Goal: Task Accomplishment & Management: Manage account settings

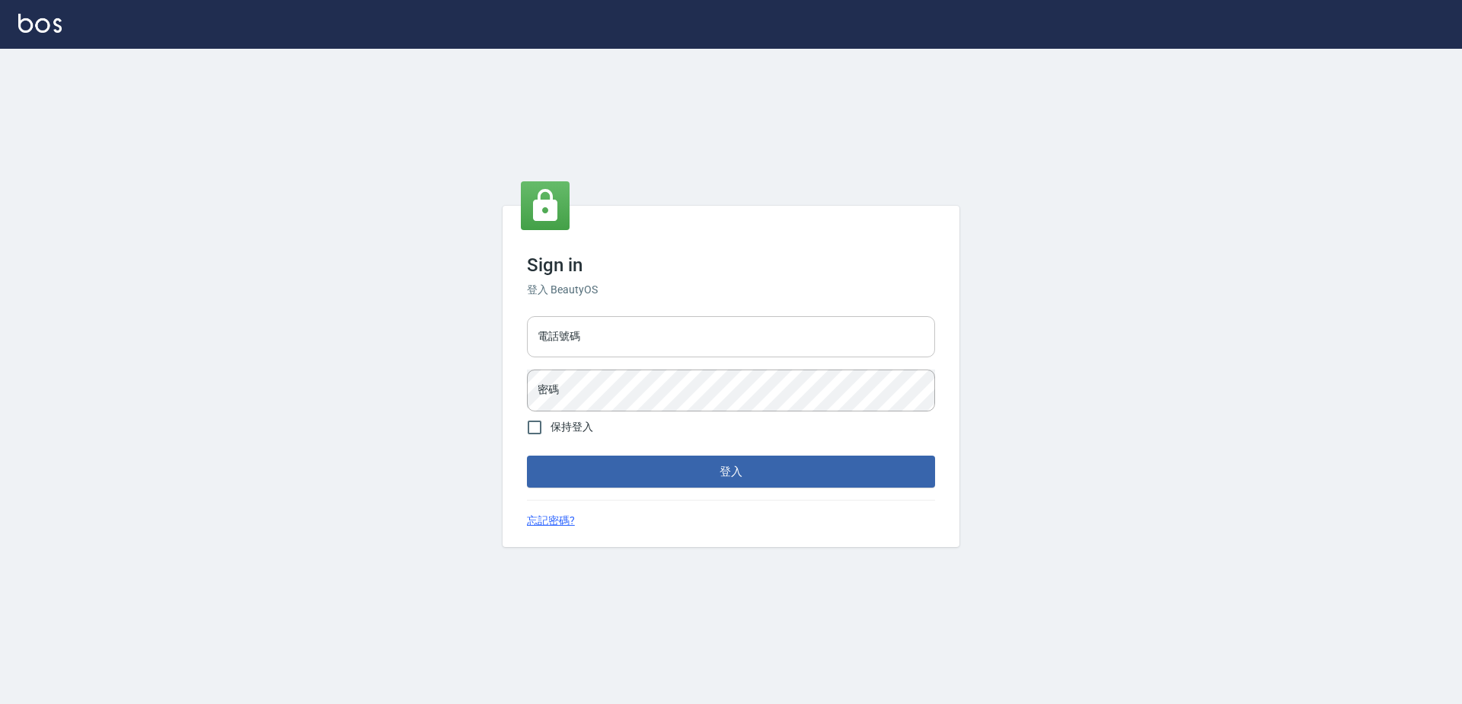
click at [797, 341] on input "電話號碼" at bounding box center [731, 336] width 408 height 41
type input "0923939755"
click at [527, 455] on button "登入" at bounding box center [731, 471] width 408 height 32
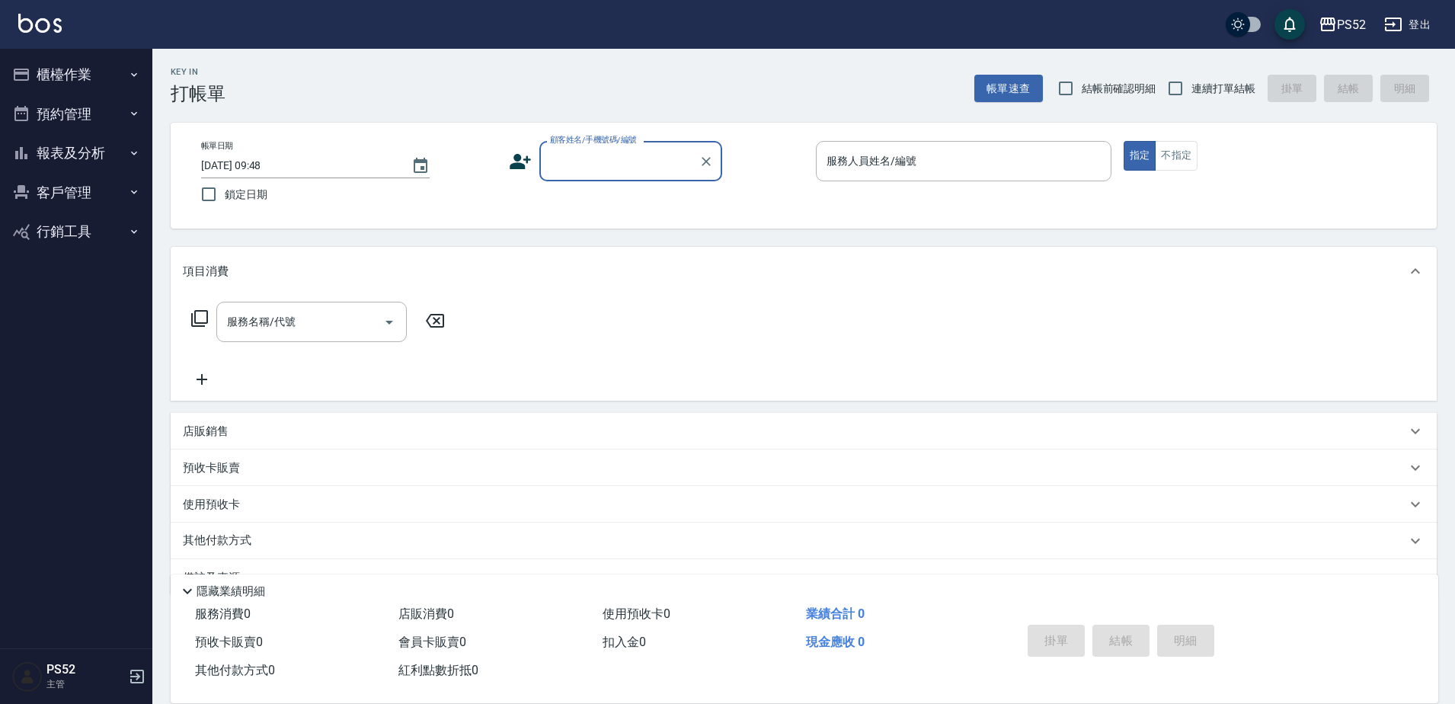
drag, startPoint x: 1168, startPoint y: 84, endPoint x: 1010, endPoint y: 34, distance: 166.2
click at [1169, 84] on input "連續打單結帳" at bounding box center [1175, 88] width 32 height 32
checkbox input "true"
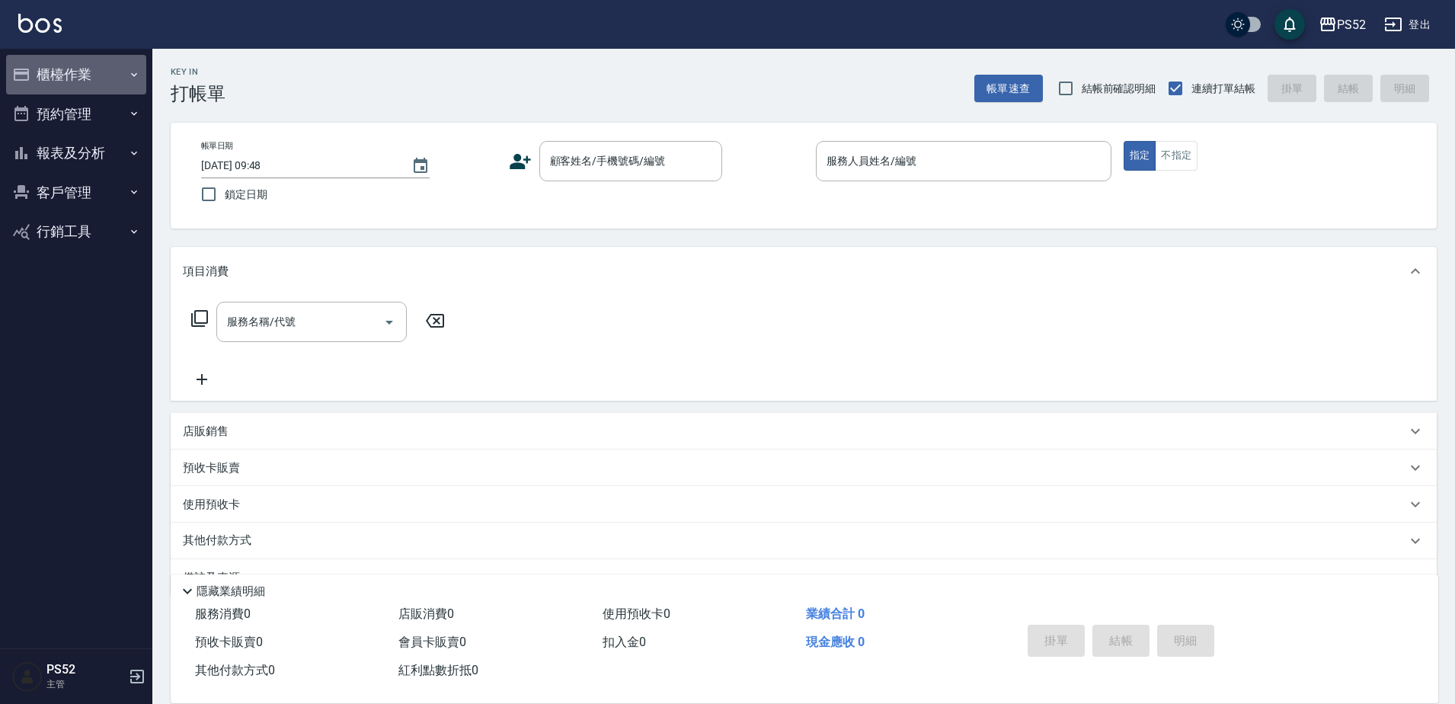
click at [94, 64] on button "櫃檯作業" at bounding box center [76, 75] width 140 height 40
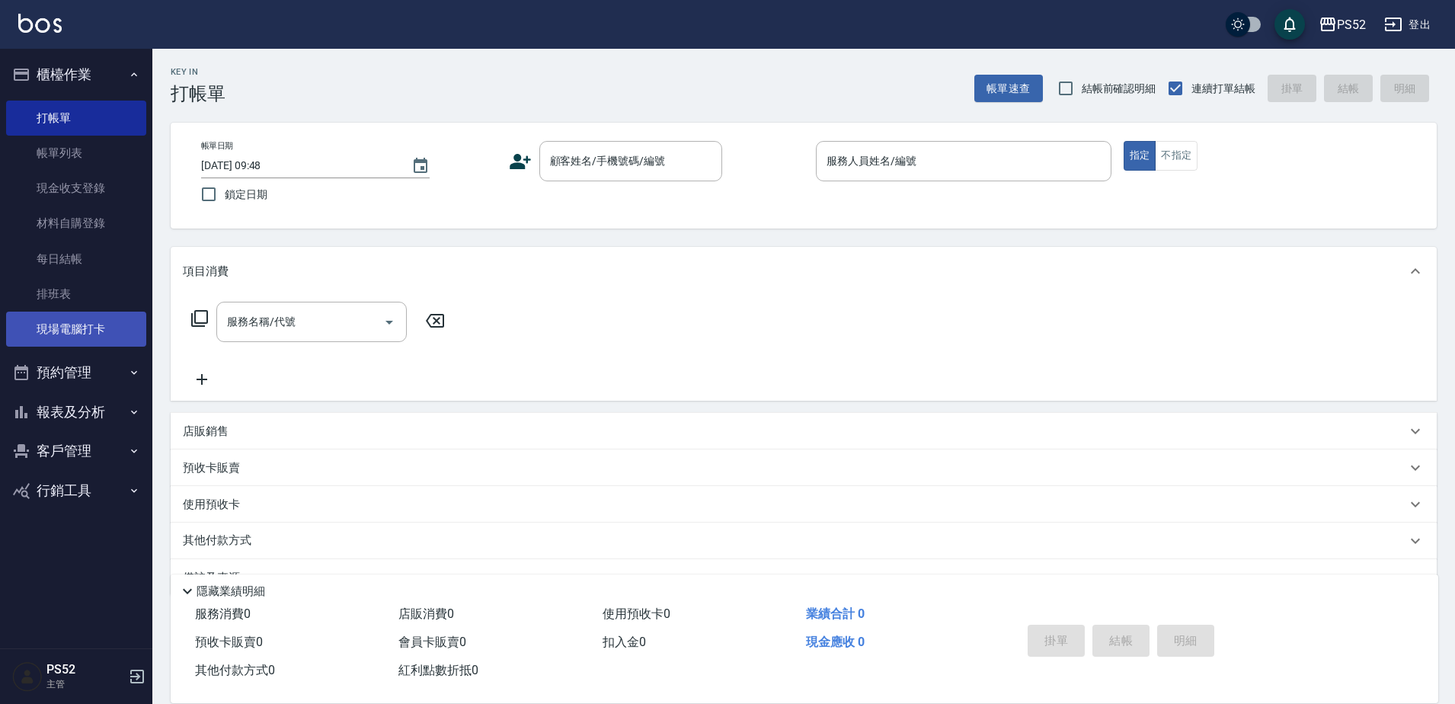
click at [113, 321] on link "現場電腦打卡" at bounding box center [76, 329] width 140 height 35
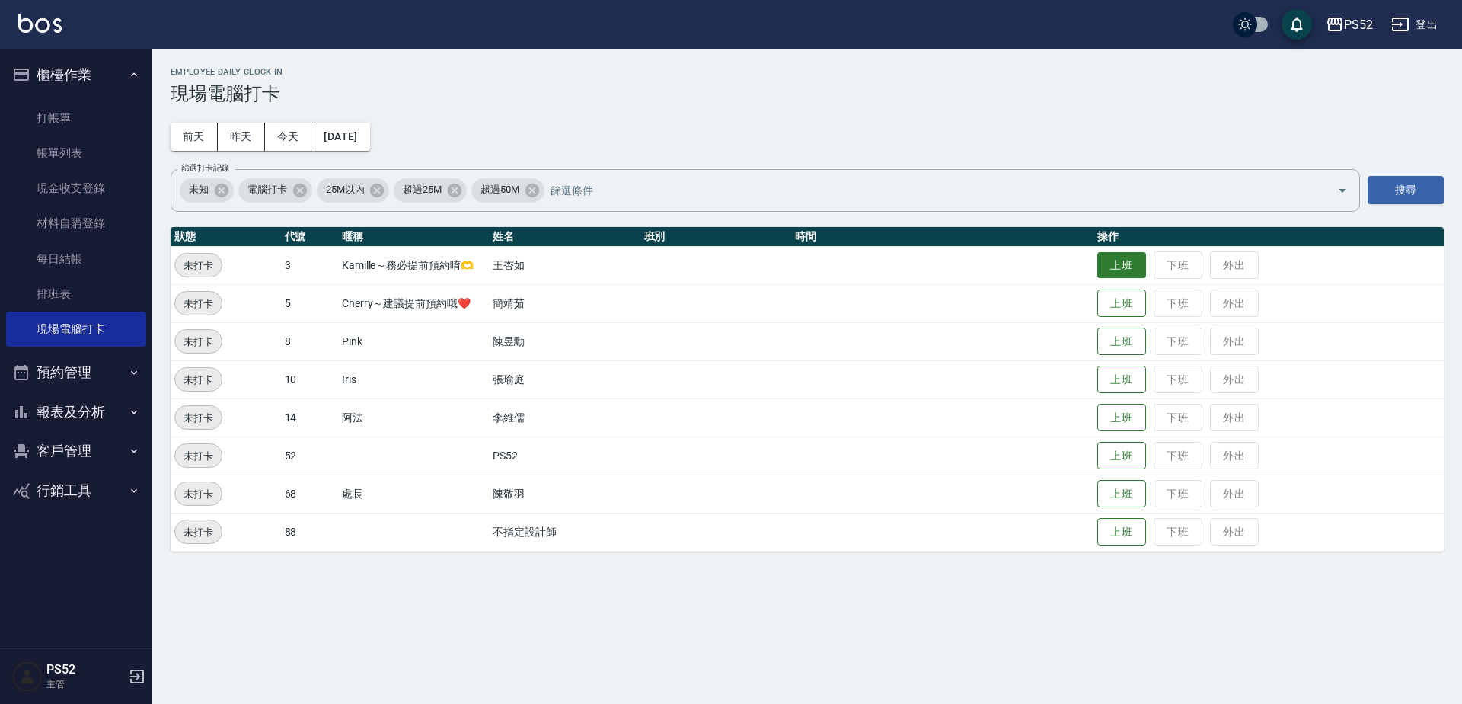
click at [1128, 260] on button "上班" at bounding box center [1122, 265] width 49 height 27
click at [1128, 347] on button "上班" at bounding box center [1122, 341] width 49 height 27
click at [100, 382] on button "預約管理" at bounding box center [76, 373] width 140 height 40
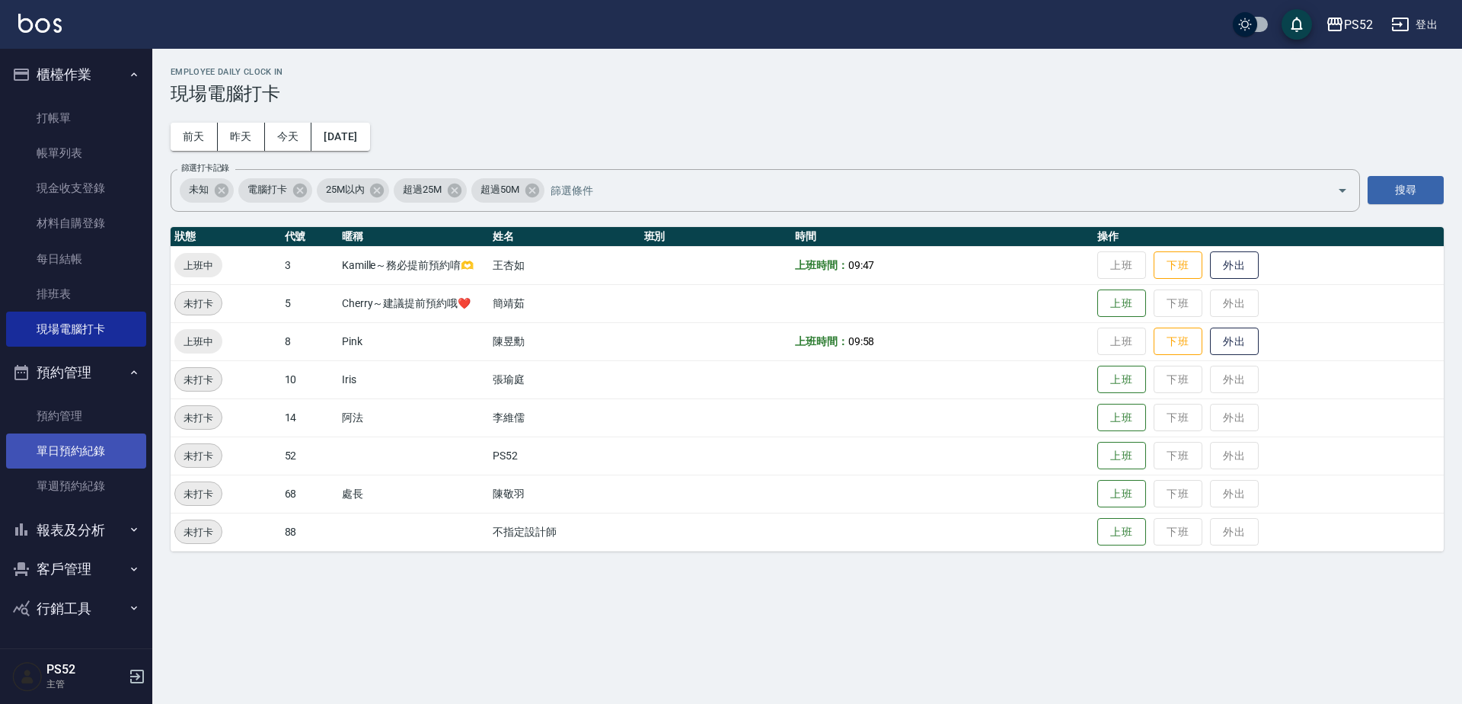
click at [93, 458] on link "單日預約紀錄" at bounding box center [76, 450] width 140 height 35
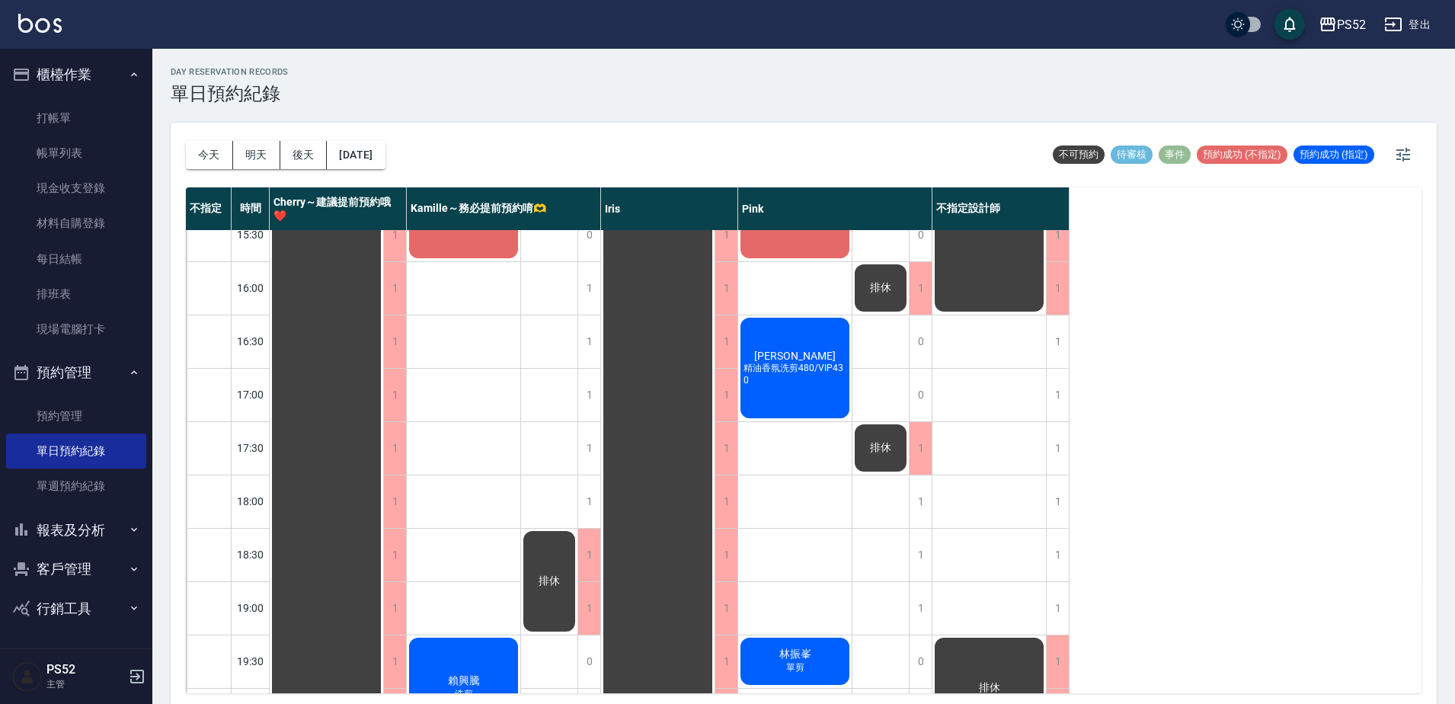
scroll to position [609, 0]
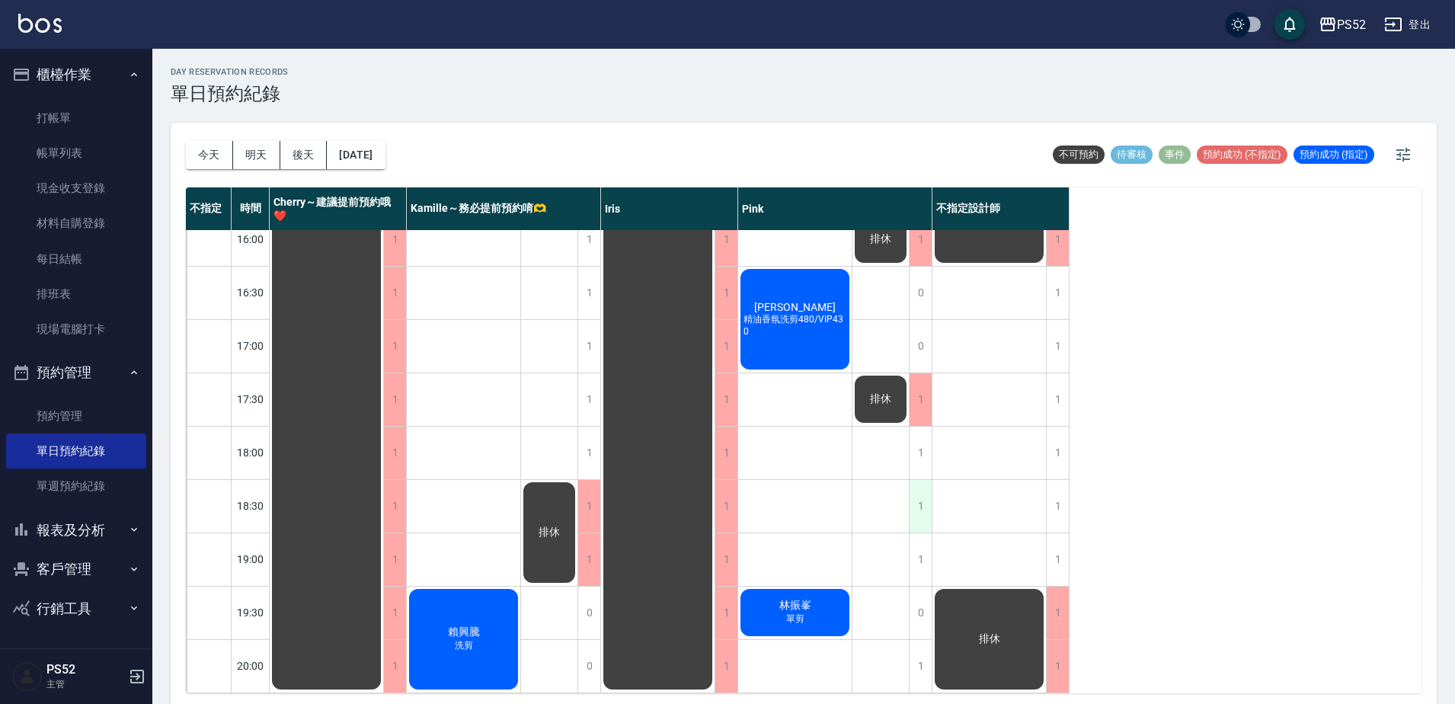
click at [915, 510] on div "1" at bounding box center [920, 506] width 23 height 53
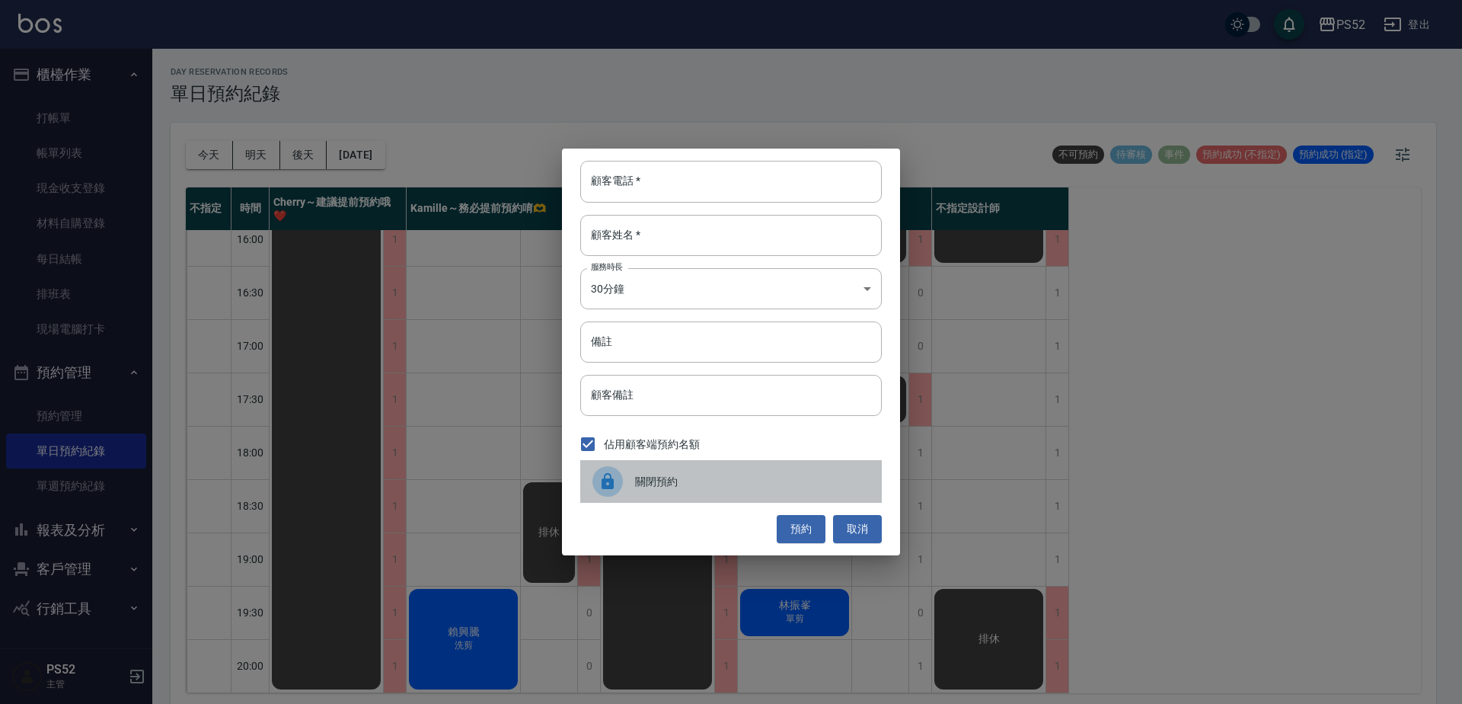
click at [743, 500] on div "關閉預約" at bounding box center [731, 481] width 302 height 43
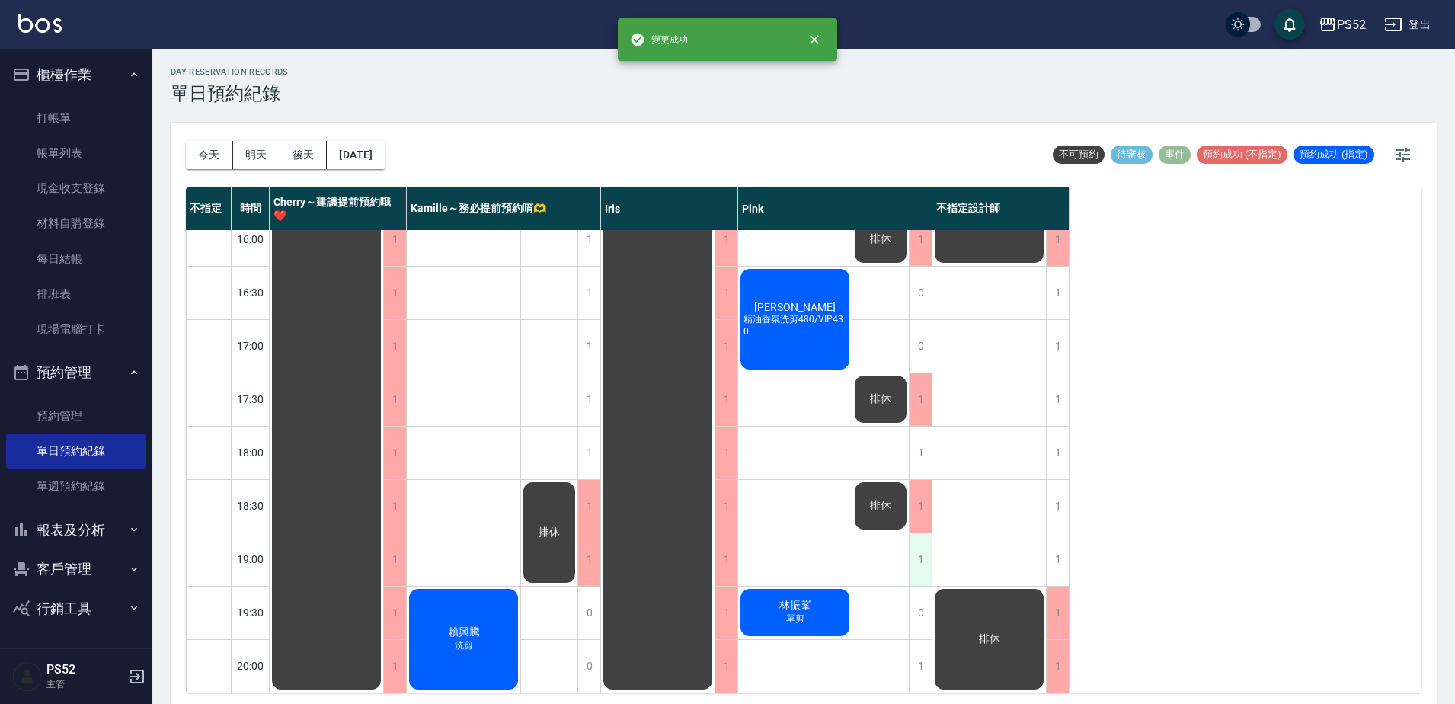
click at [927, 559] on div "1" at bounding box center [920, 559] width 23 height 53
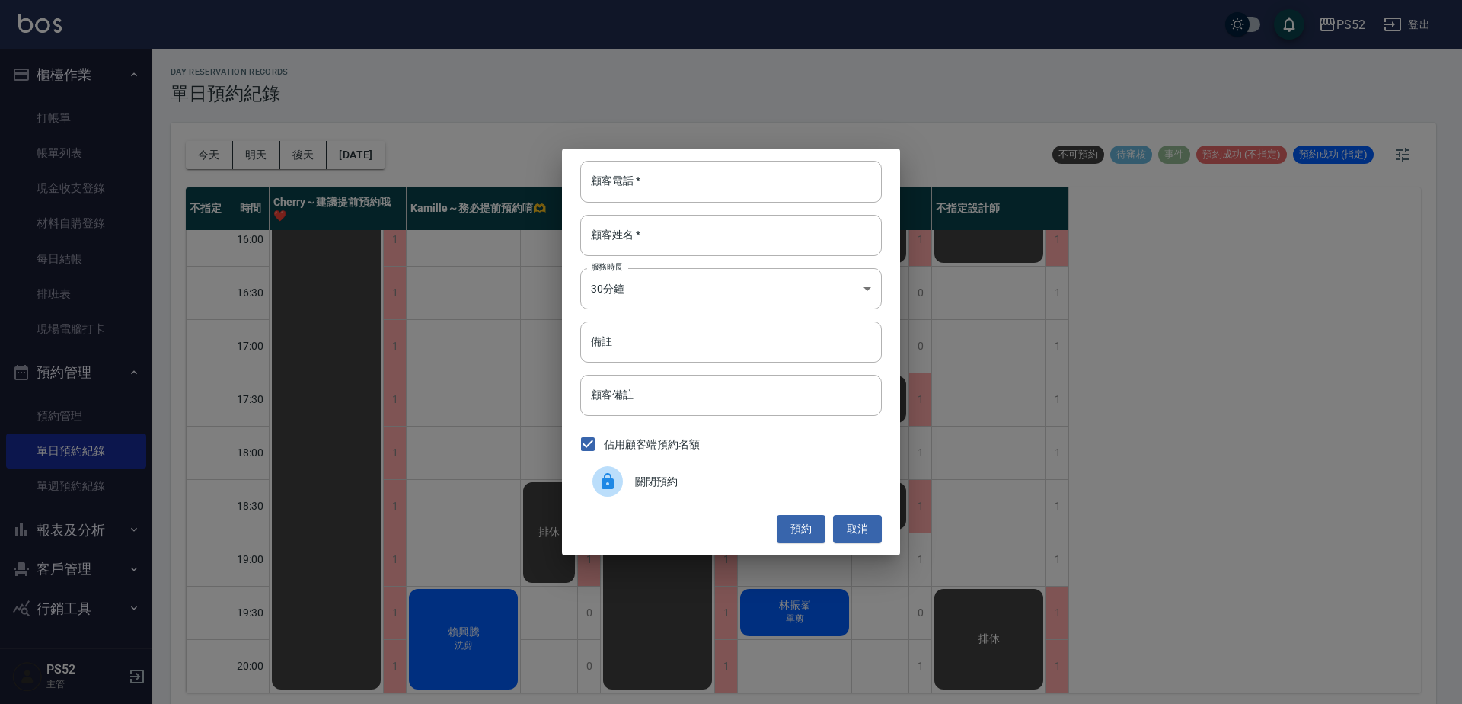
click at [710, 477] on span "關閉預約" at bounding box center [752, 482] width 235 height 16
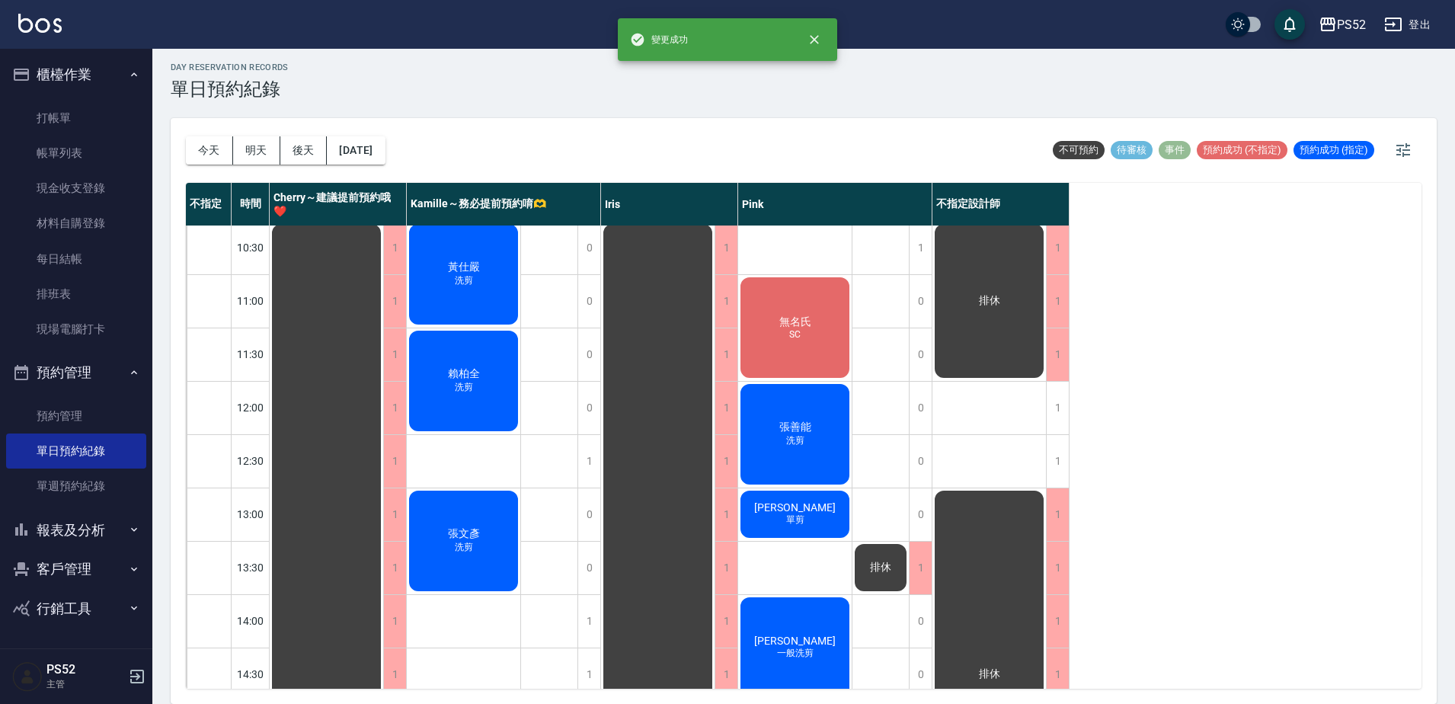
scroll to position [0, 0]
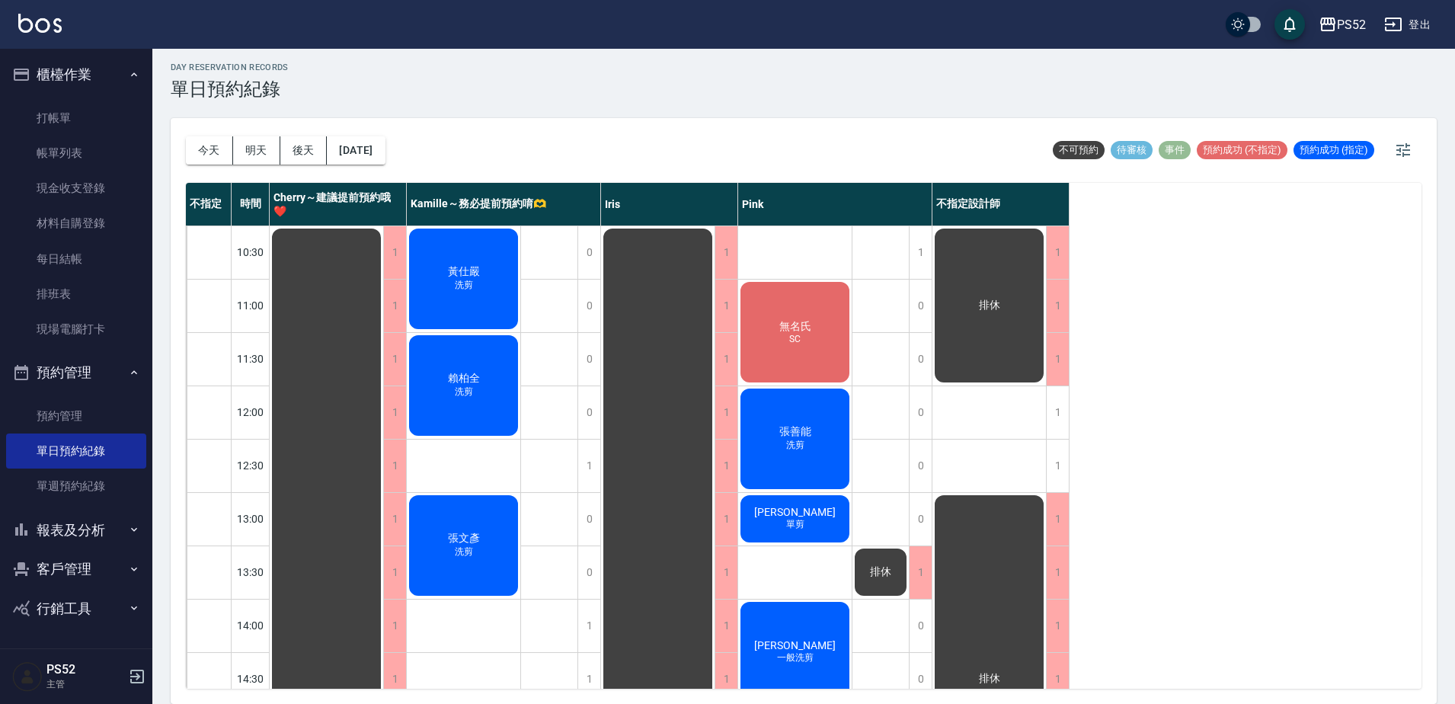
click at [276, 165] on div "今天 明天 後天 [DATE]" at bounding box center [286, 150] width 200 height 65
click at [271, 162] on button "明天" at bounding box center [256, 150] width 47 height 28
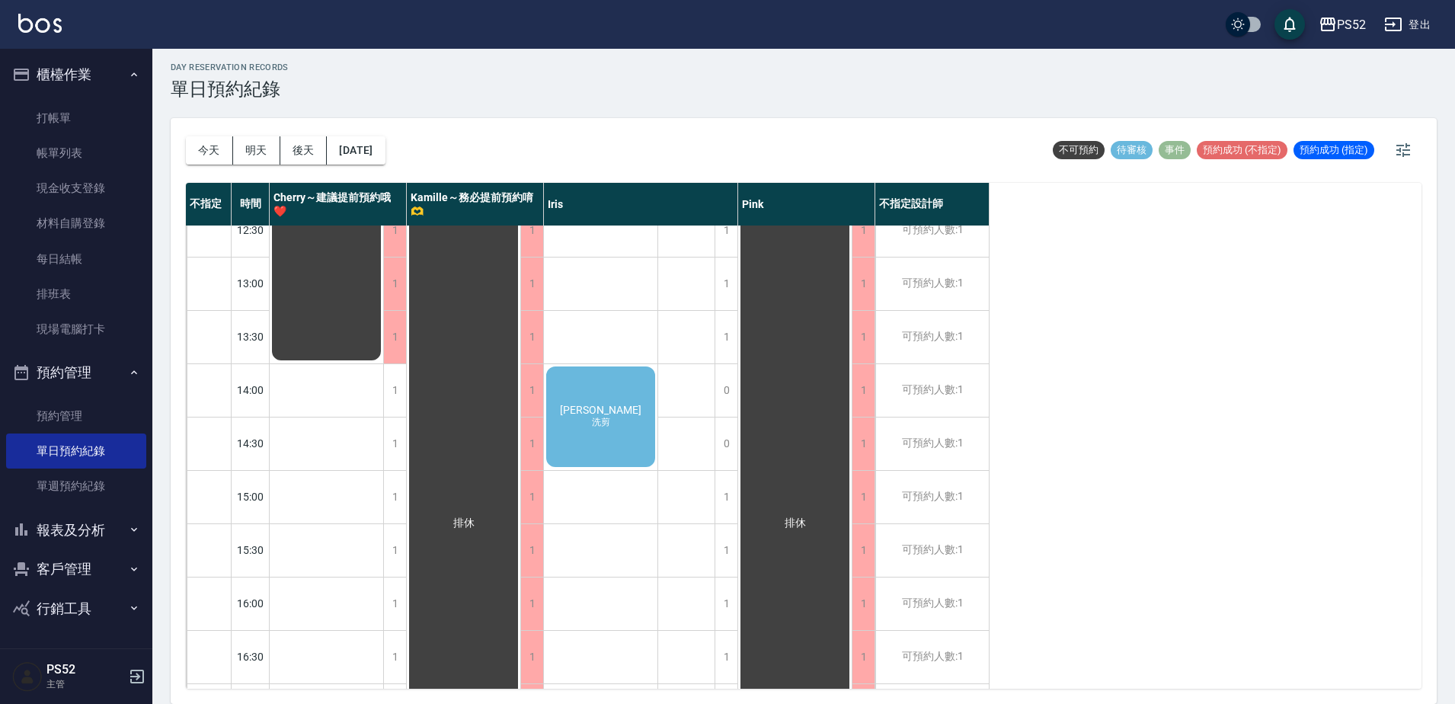
scroll to position [254, 0]
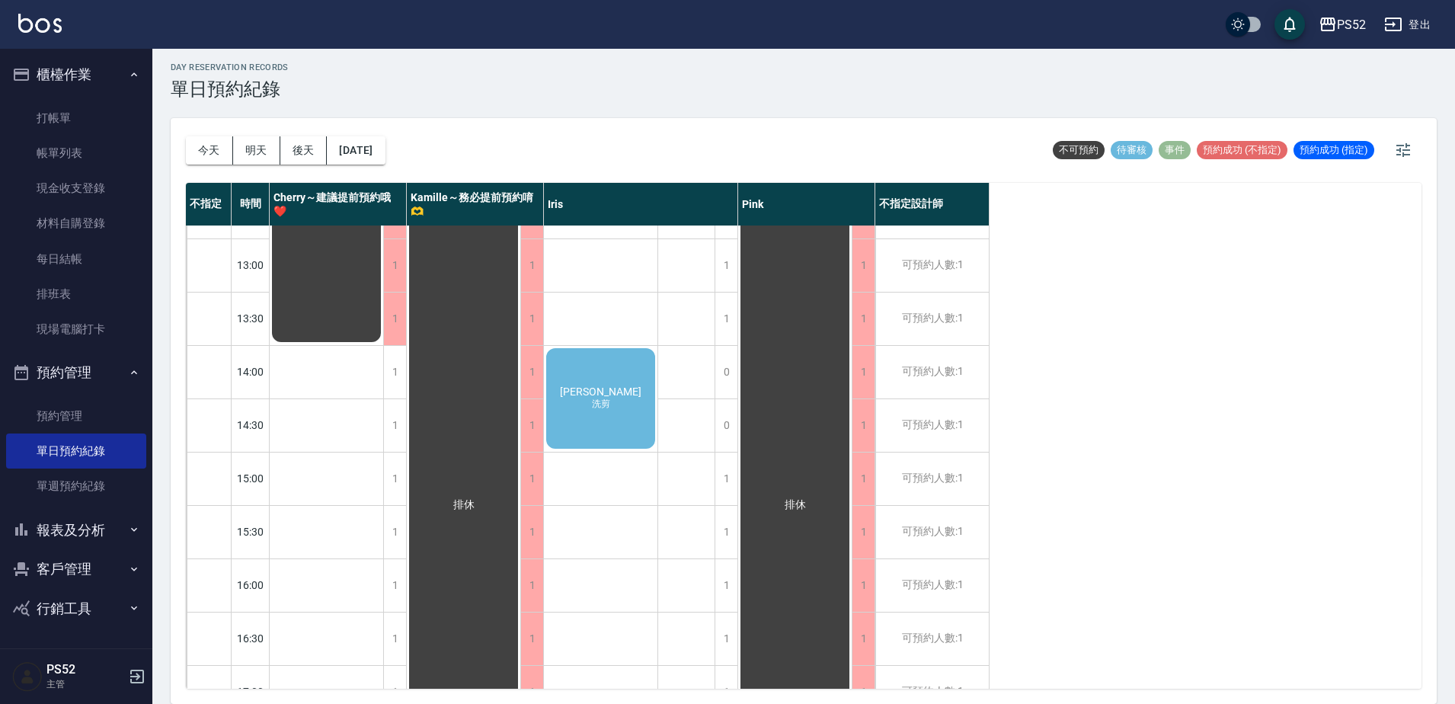
click at [597, 408] on span "洗剪" at bounding box center [601, 404] width 24 height 13
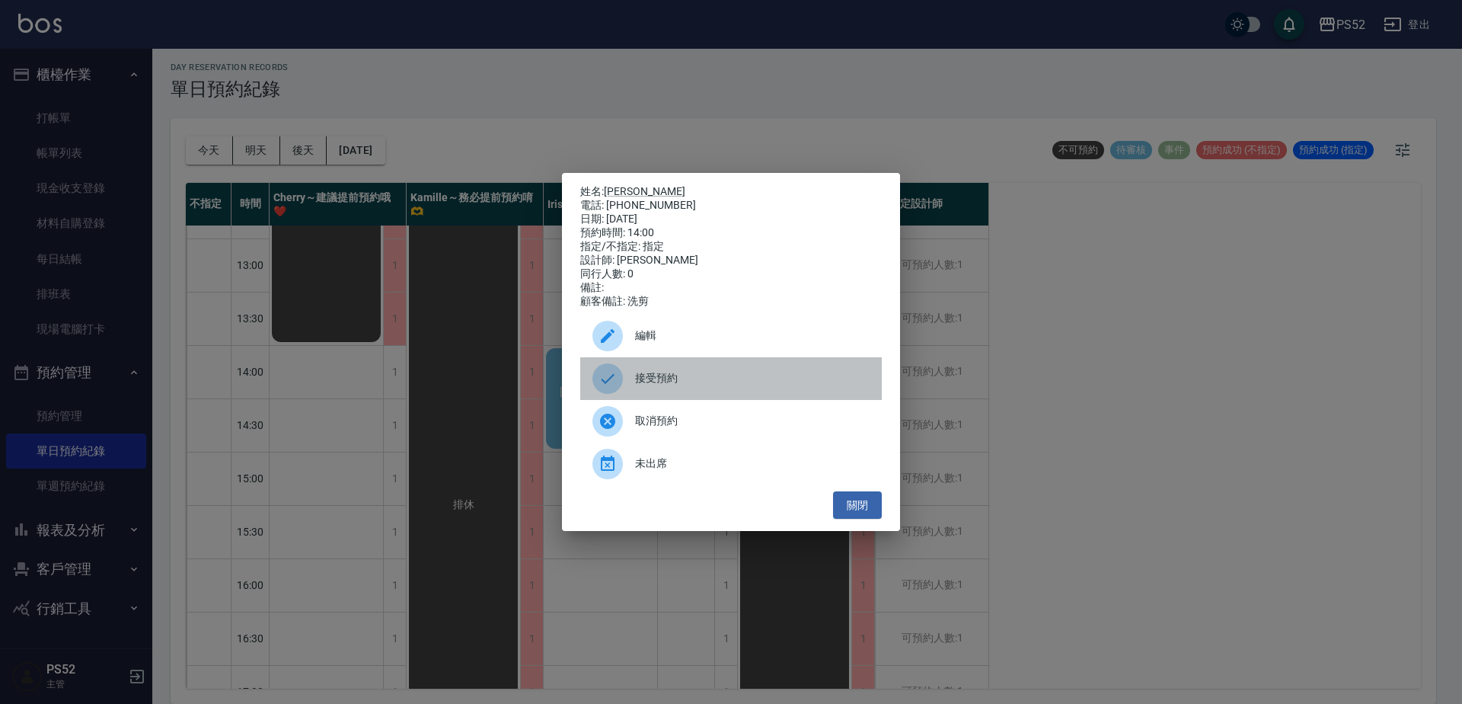
click at [614, 388] on icon at bounding box center [608, 378] width 18 height 18
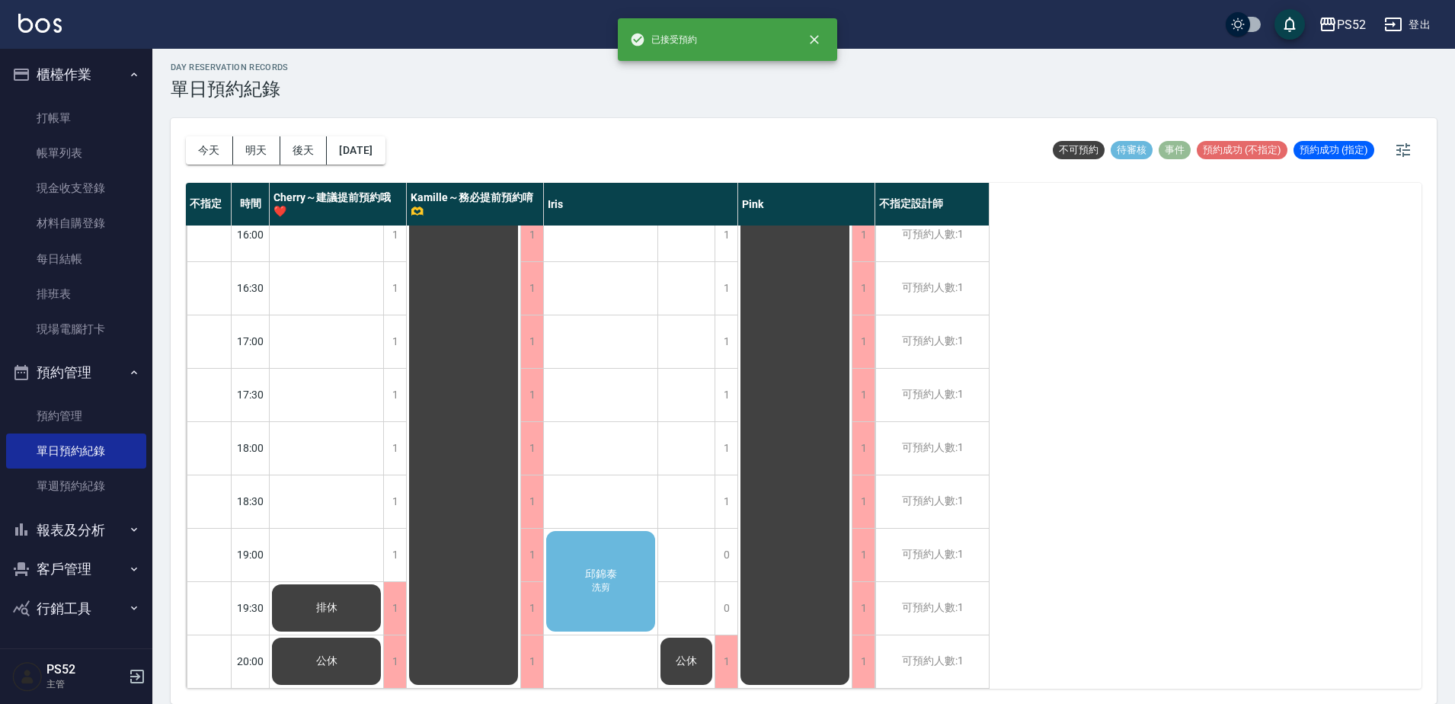
scroll to position [617, 0]
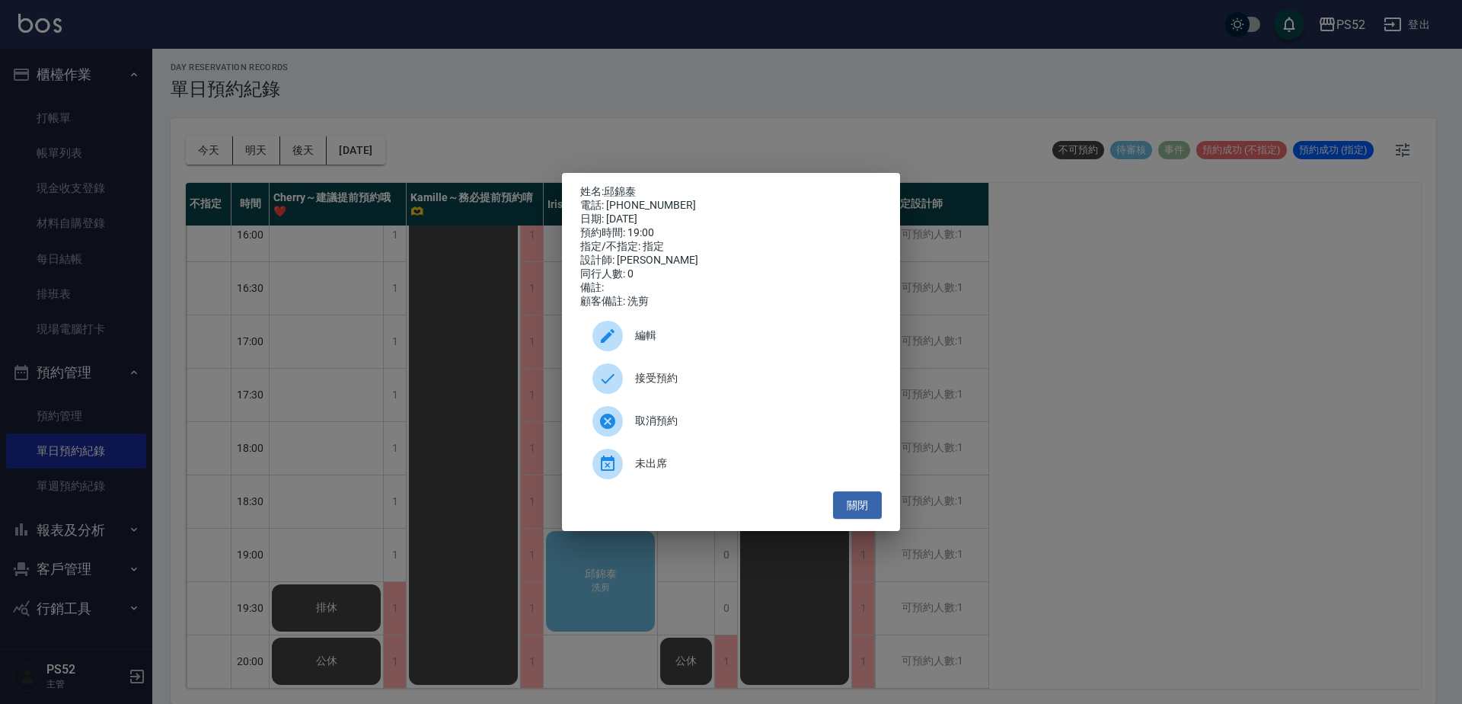
click at [635, 378] on span "接受預約" at bounding box center [752, 378] width 235 height 16
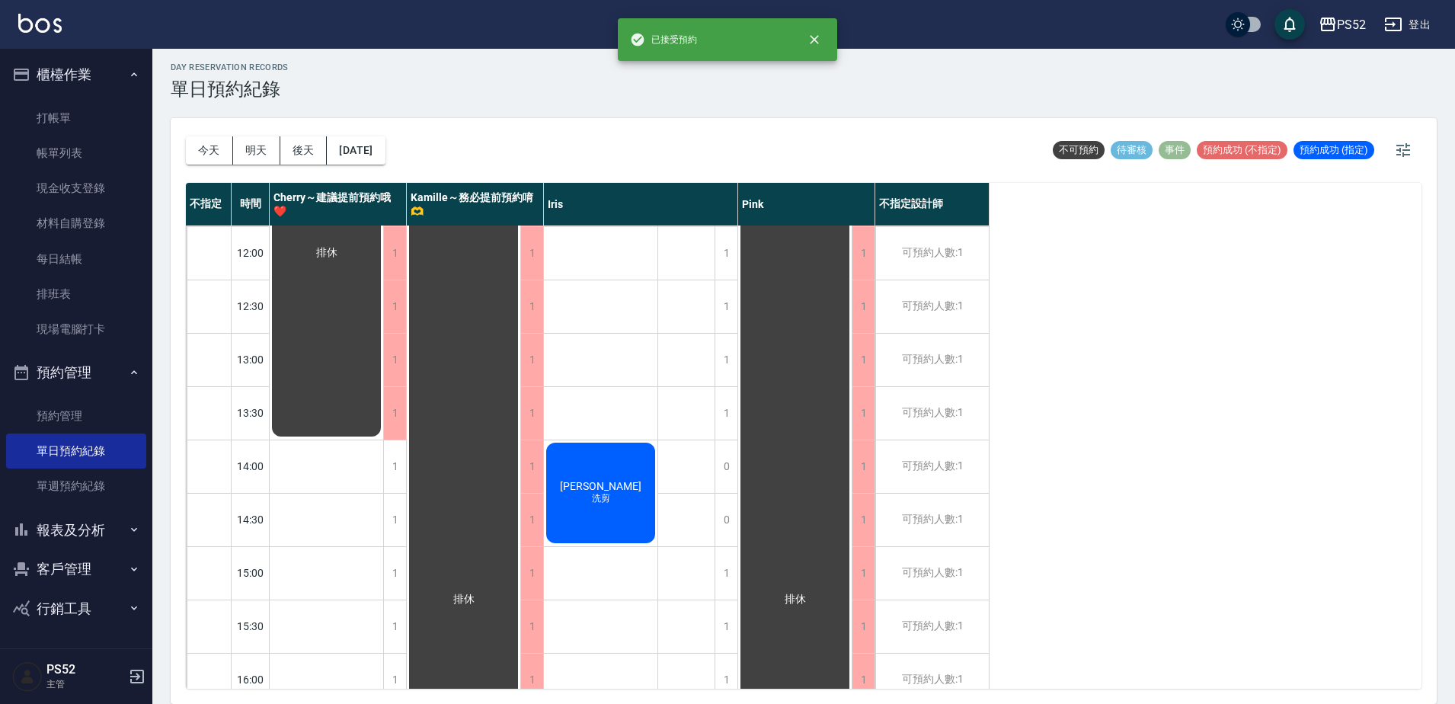
scroll to position [135, 0]
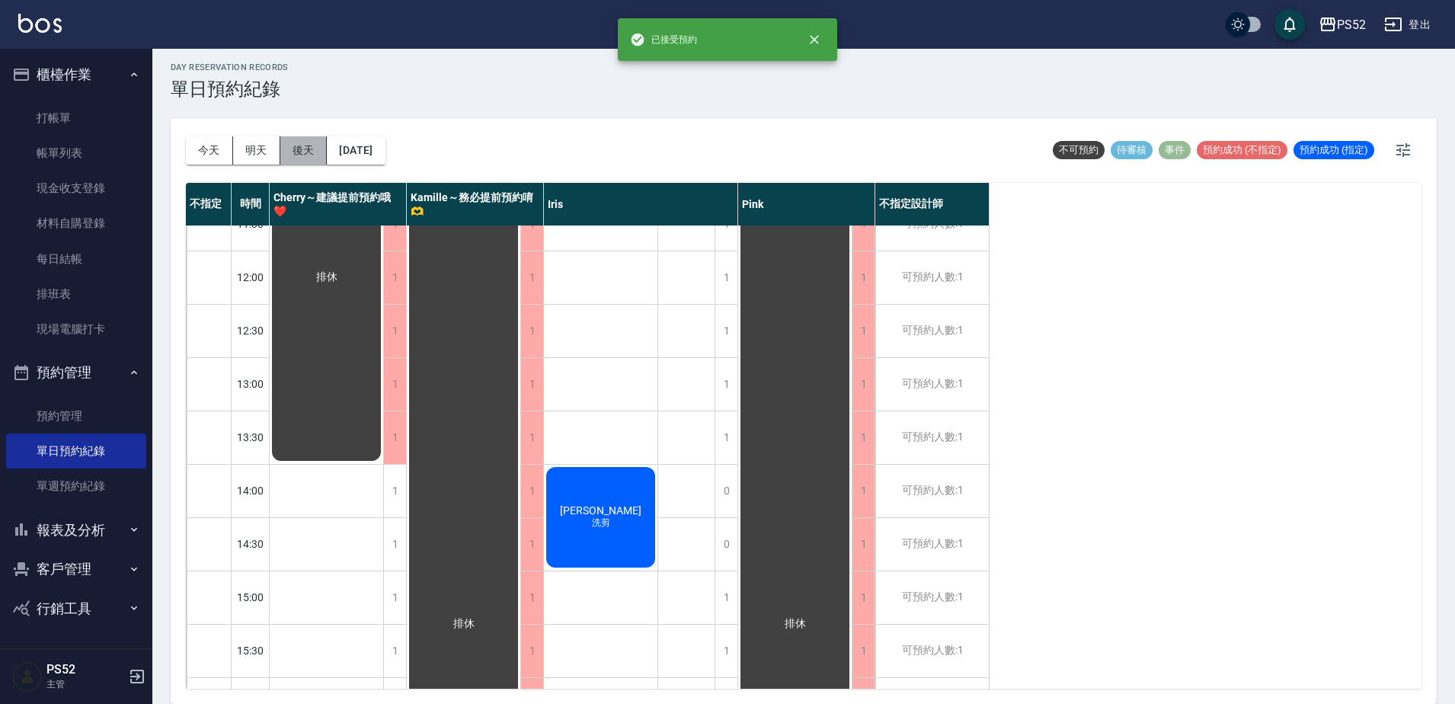
click at [306, 147] on button "後天" at bounding box center [303, 150] width 47 height 28
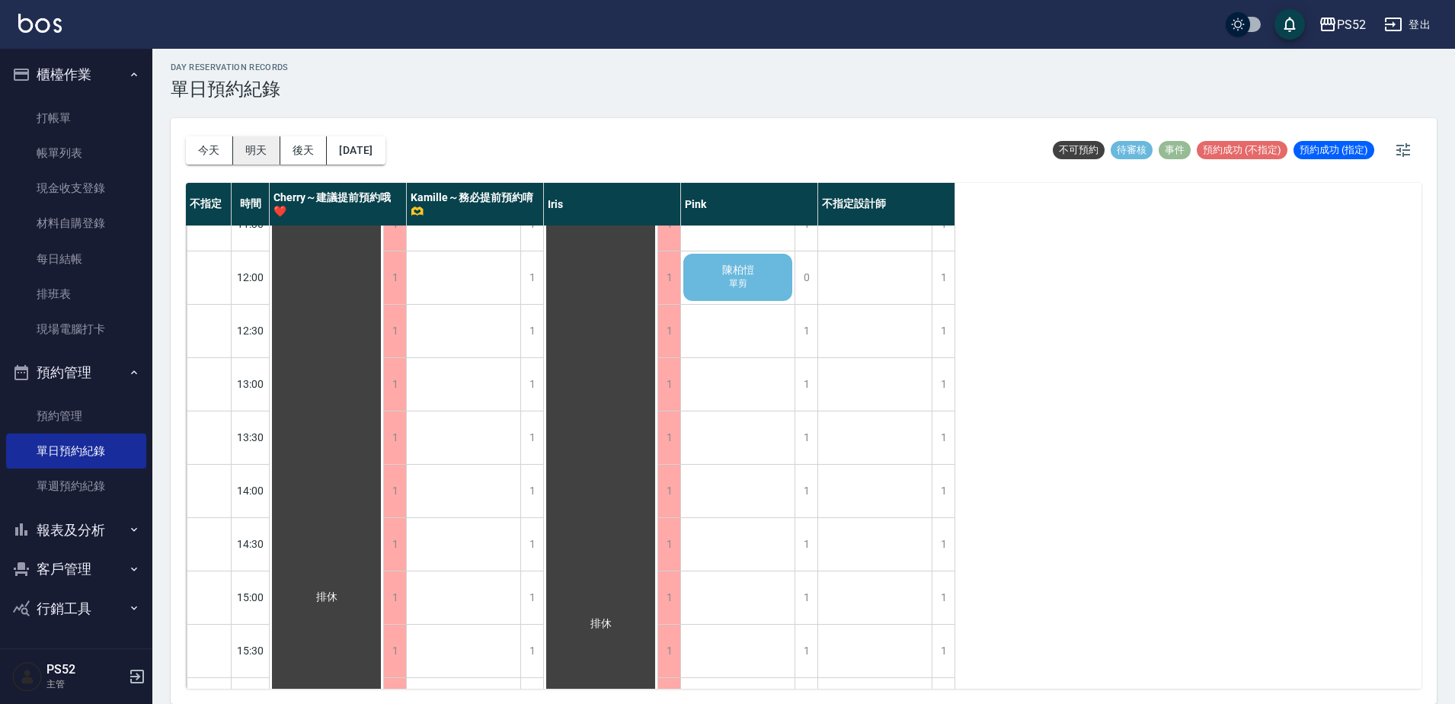
click at [257, 156] on button "明天" at bounding box center [256, 150] width 47 height 28
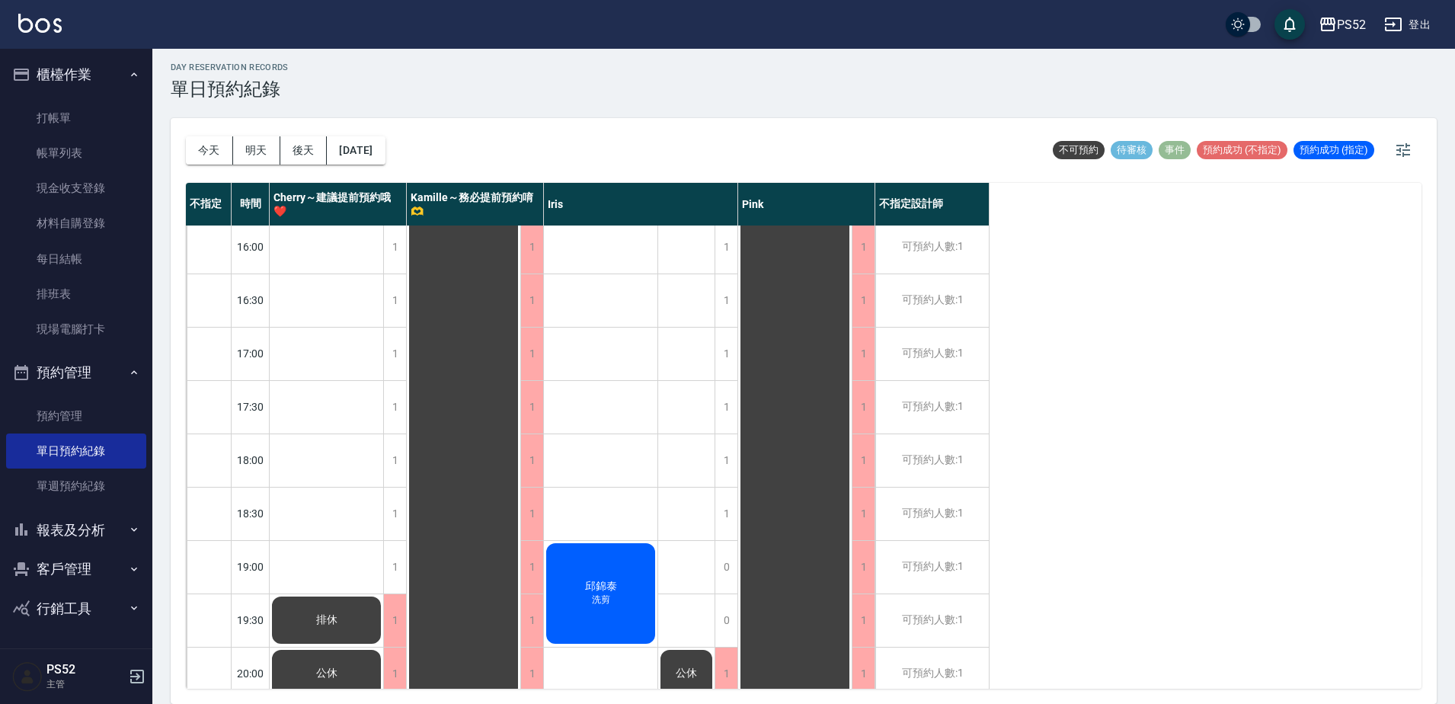
scroll to position [617, 0]
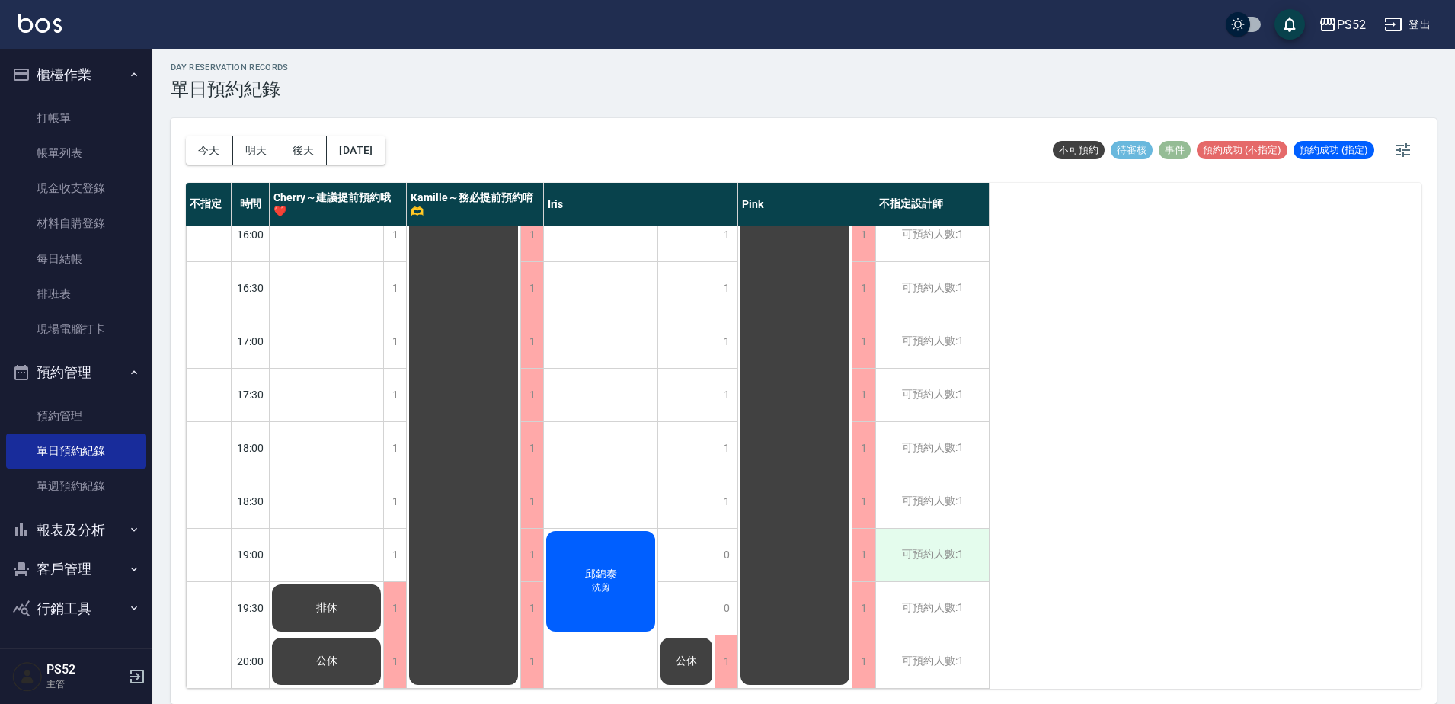
click at [981, 545] on div "可預約人數:1" at bounding box center [931, 555] width 113 height 53
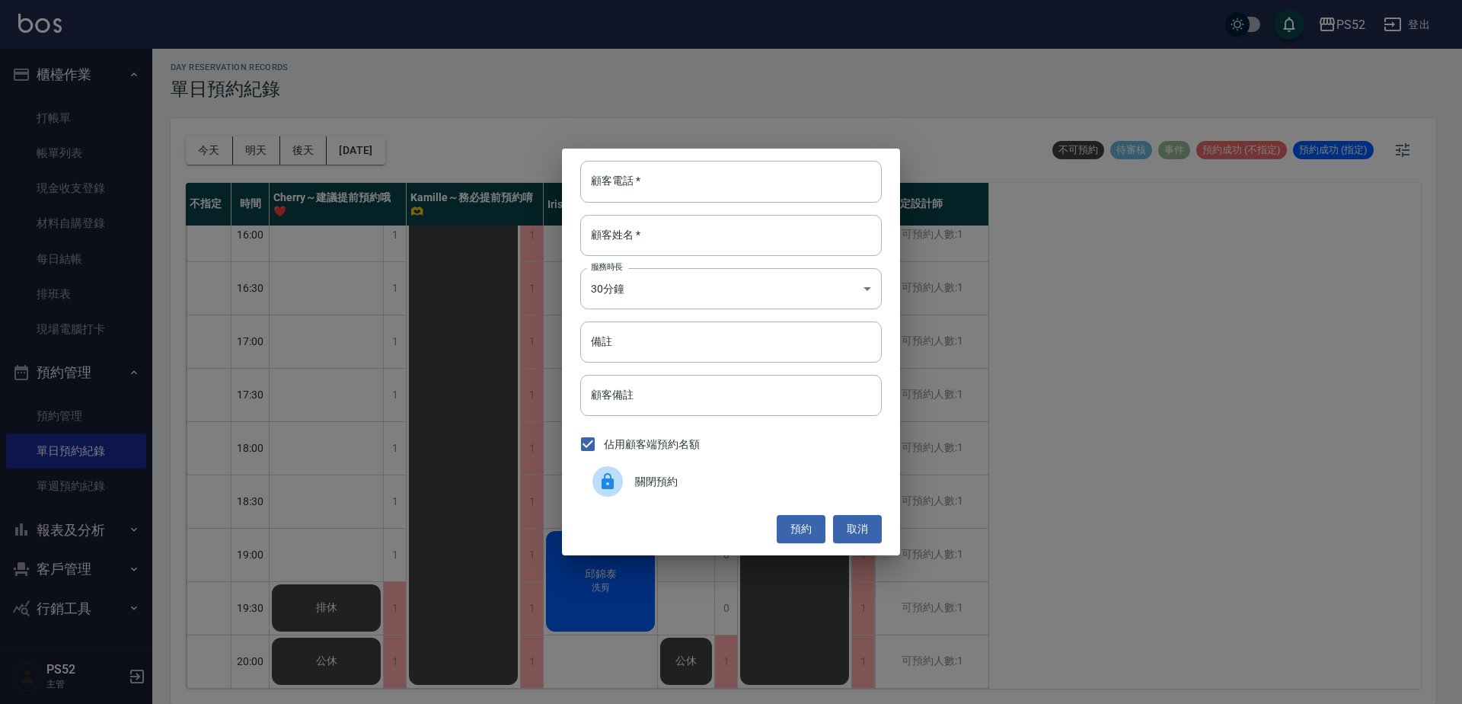
click at [755, 493] on div "關閉預約" at bounding box center [731, 481] width 302 height 43
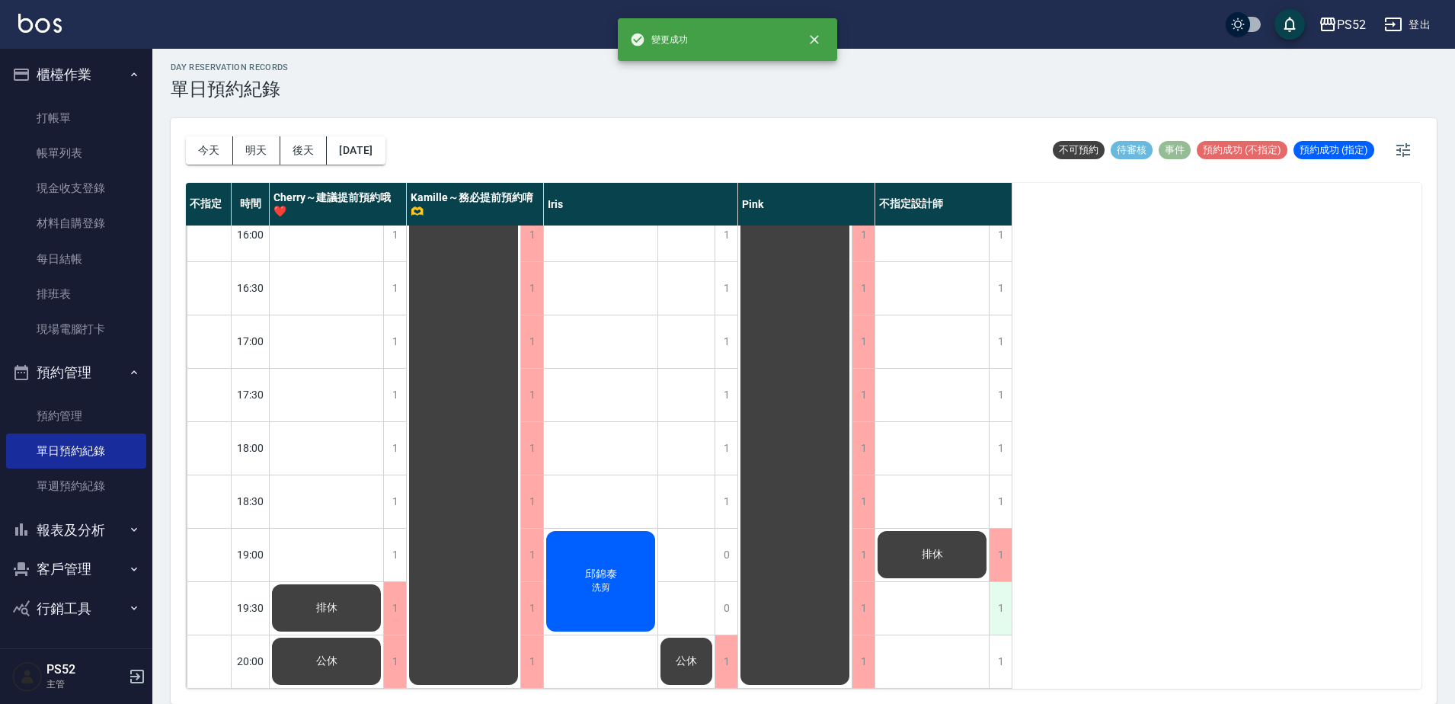
click at [1010, 595] on div "1" at bounding box center [1000, 608] width 23 height 53
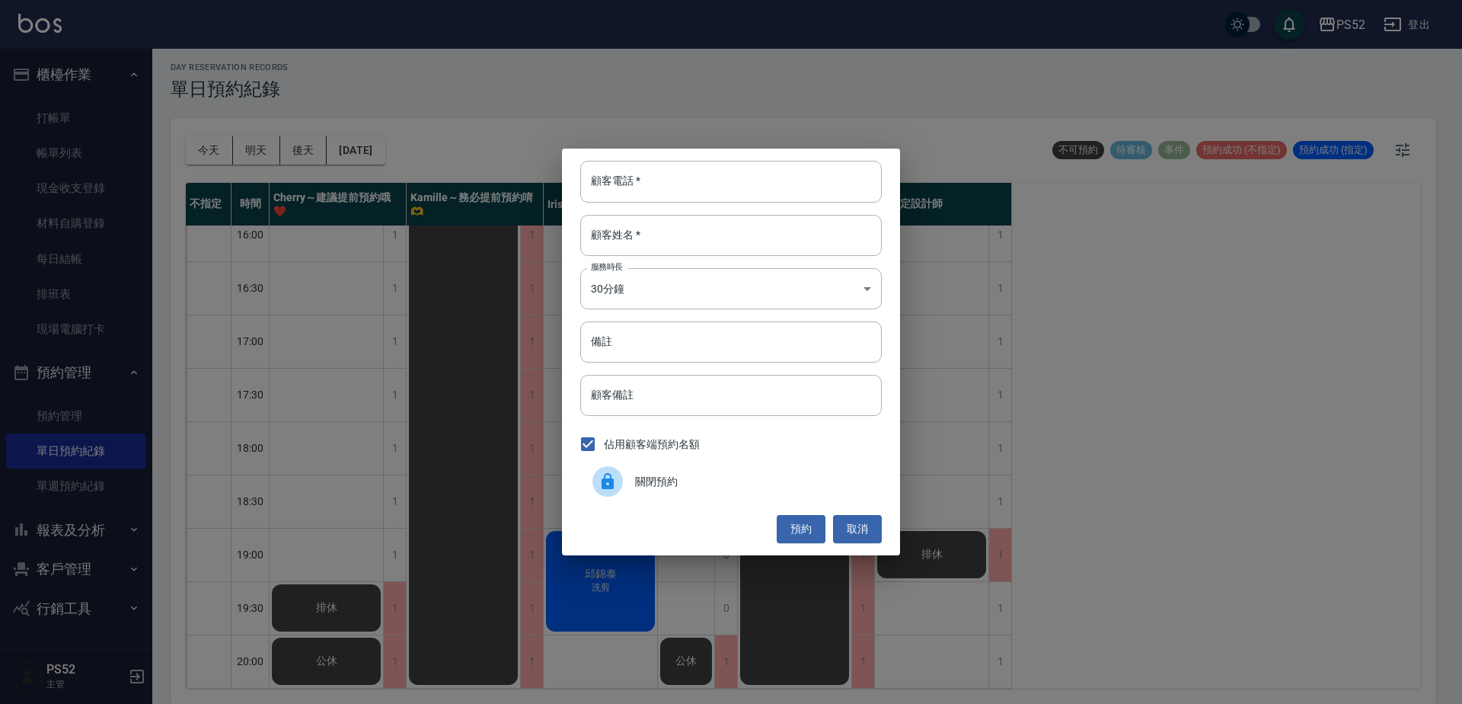
click at [685, 497] on div "關閉預約" at bounding box center [731, 481] width 302 height 43
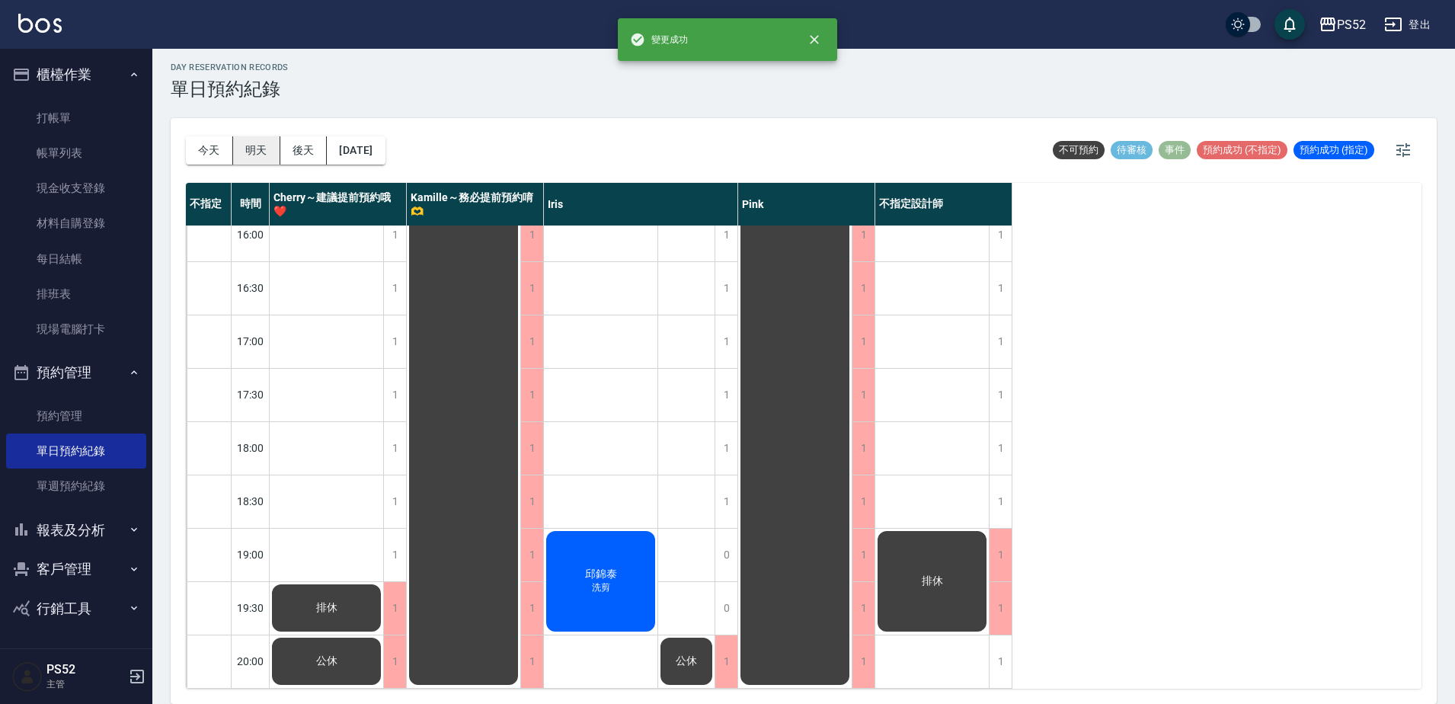
click at [275, 157] on button "明天" at bounding box center [256, 150] width 47 height 28
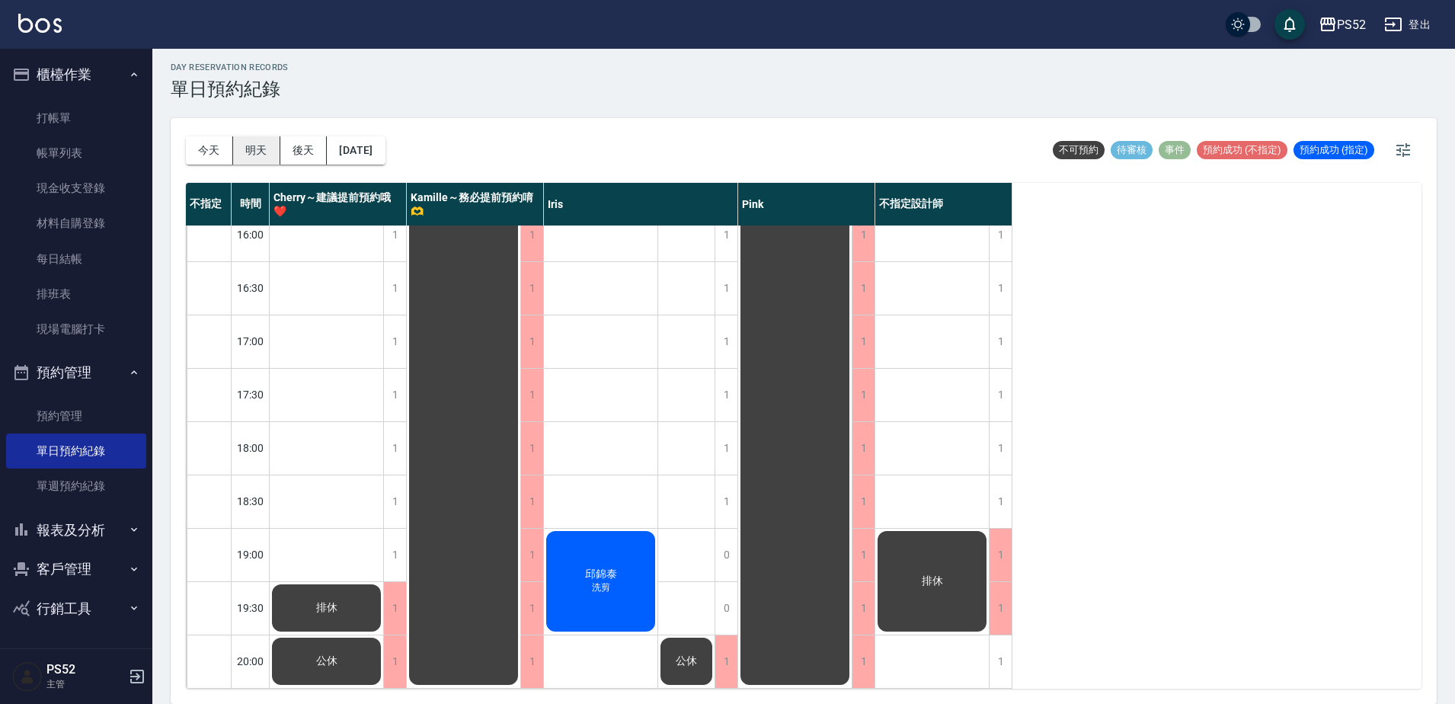
click at [275, 157] on button "明天" at bounding box center [256, 150] width 47 height 28
click at [294, 157] on button "後天" at bounding box center [303, 150] width 47 height 28
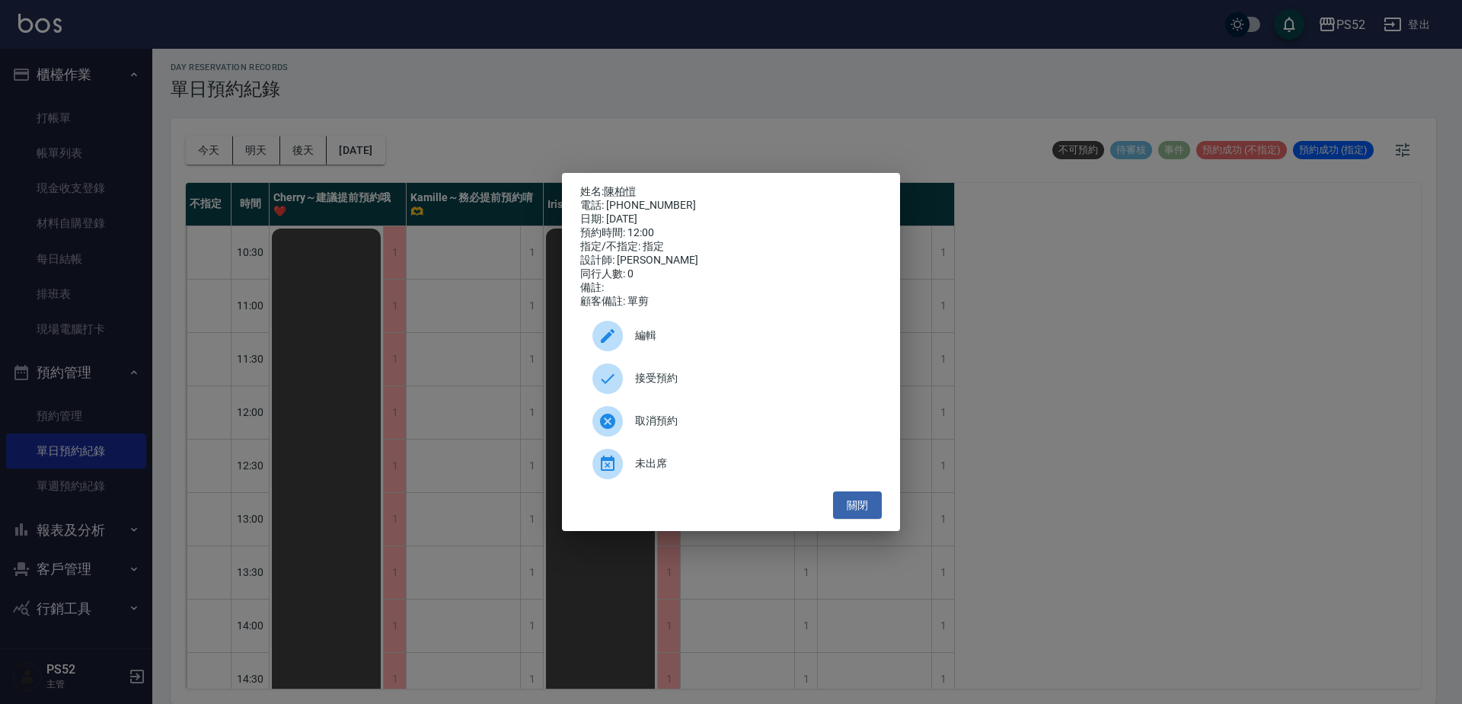
click at [672, 395] on div "接受預約" at bounding box center [731, 378] width 302 height 43
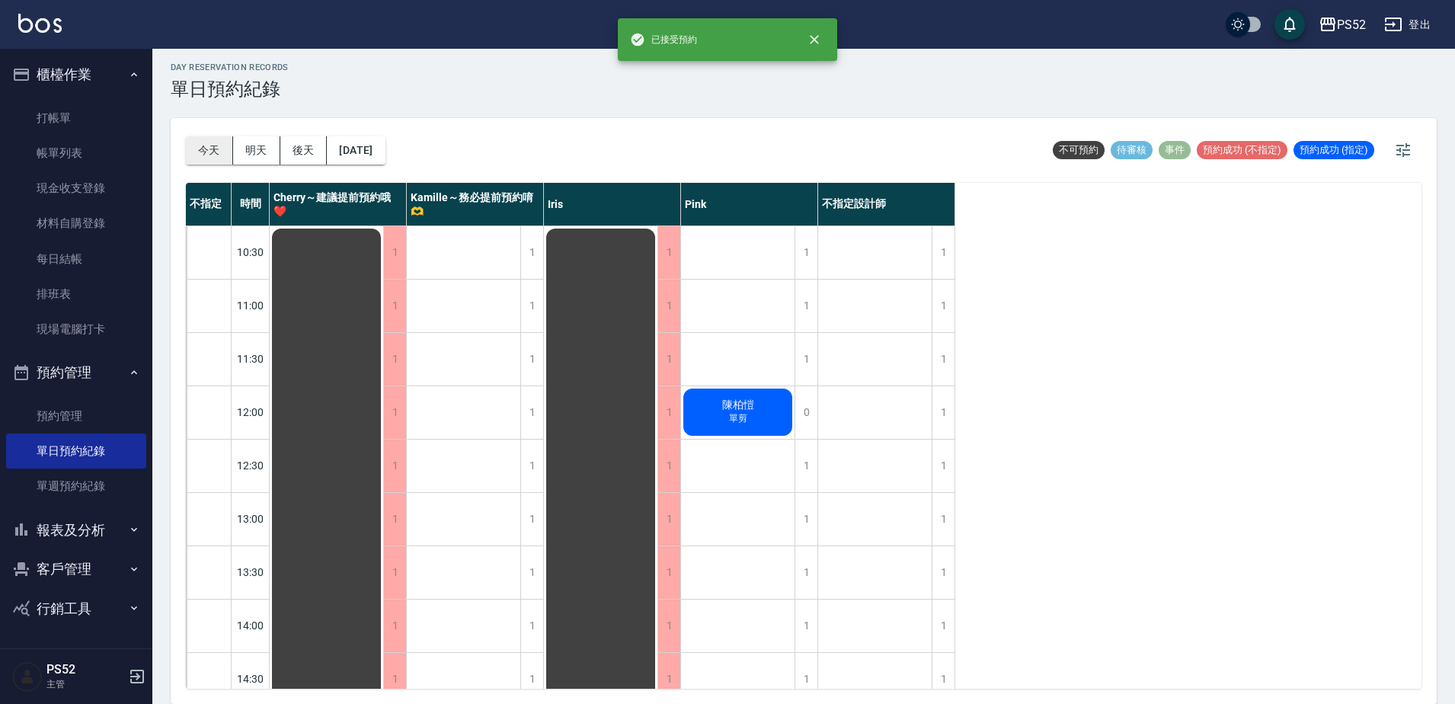
click at [214, 161] on button "今天" at bounding box center [209, 150] width 47 height 28
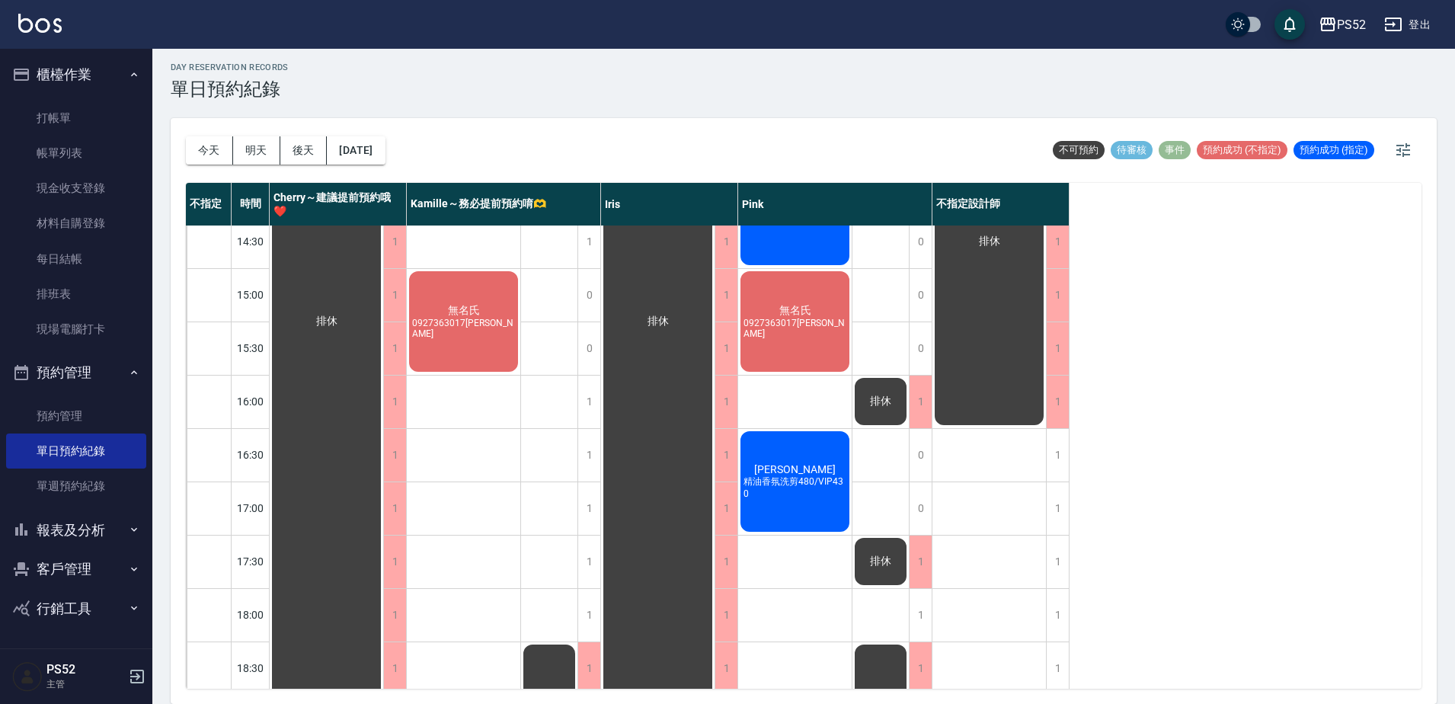
scroll to position [490, 0]
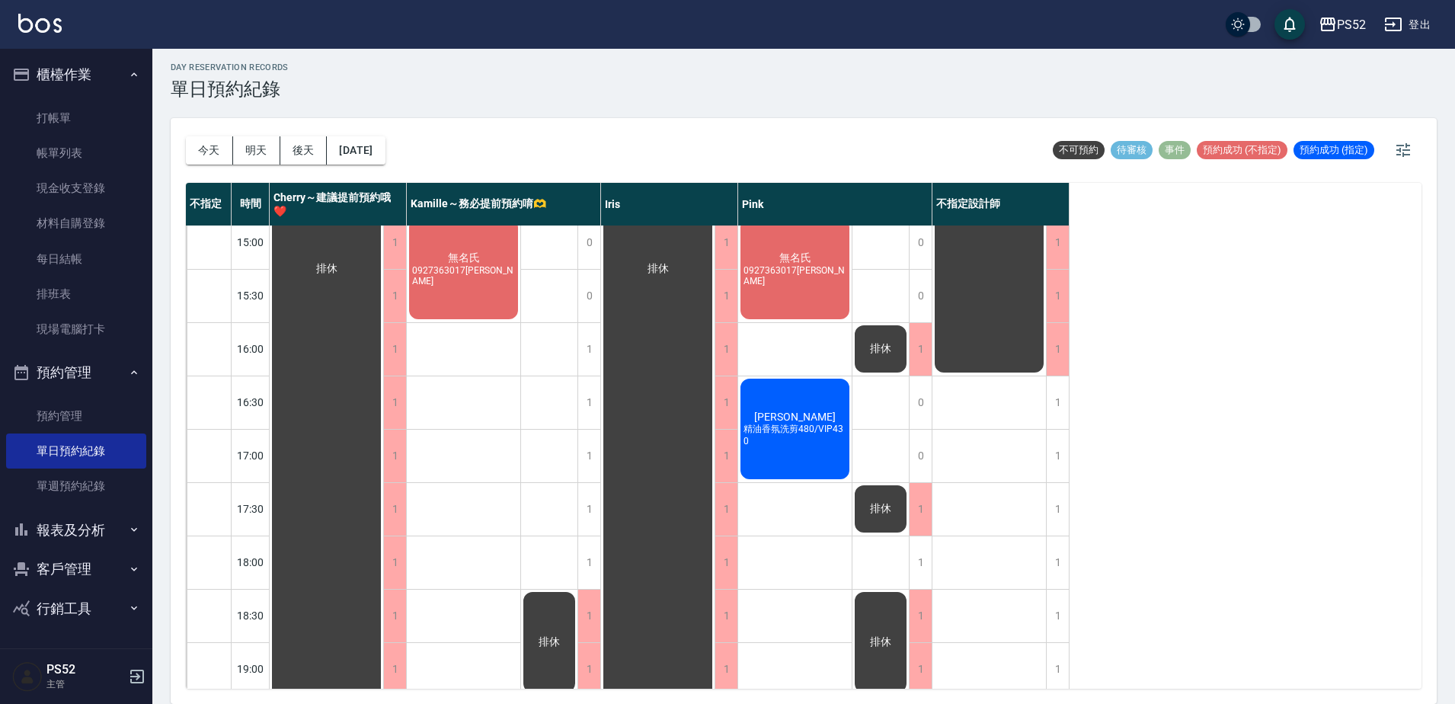
click at [123, 562] on button "客戶管理" at bounding box center [76, 569] width 140 height 40
click at [111, 604] on link "客戶列表" at bounding box center [76, 612] width 140 height 35
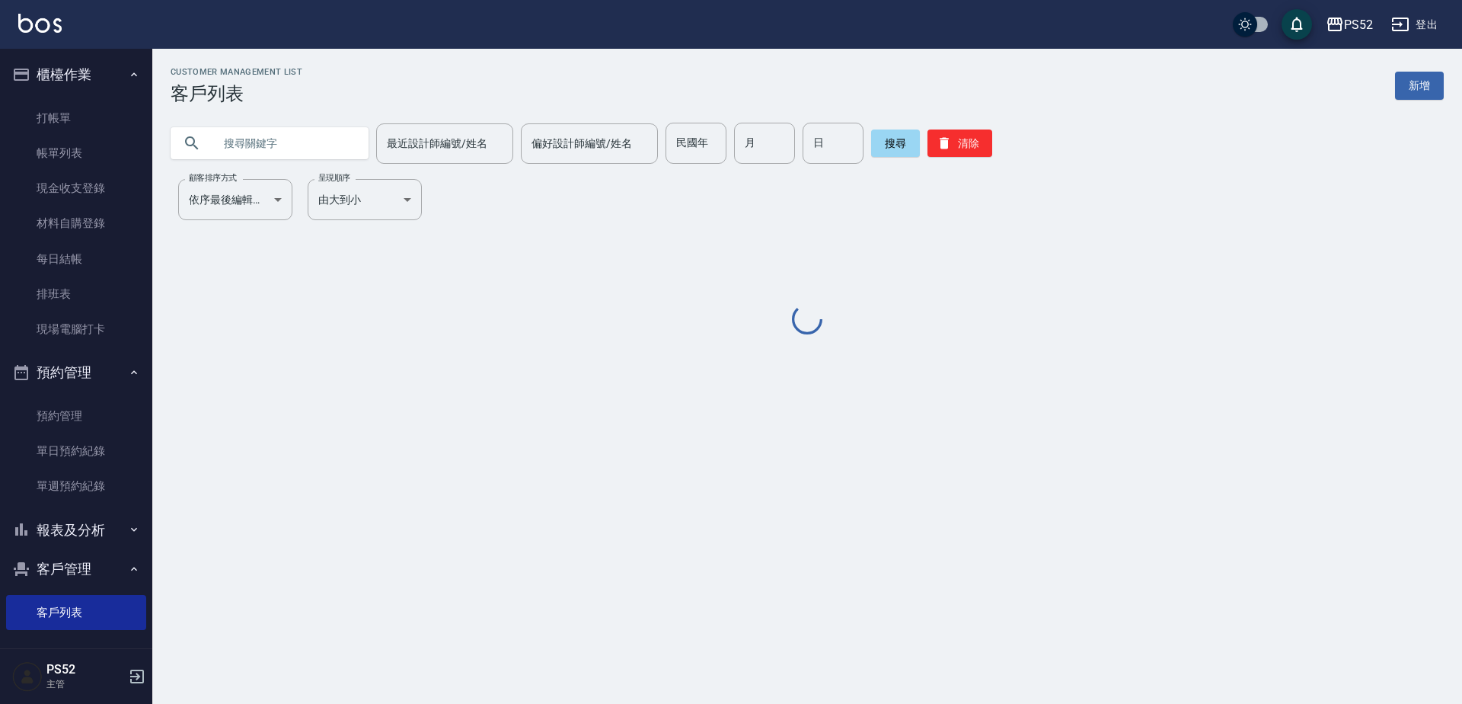
click at [265, 138] on input "text" at bounding box center [284, 143] width 143 height 41
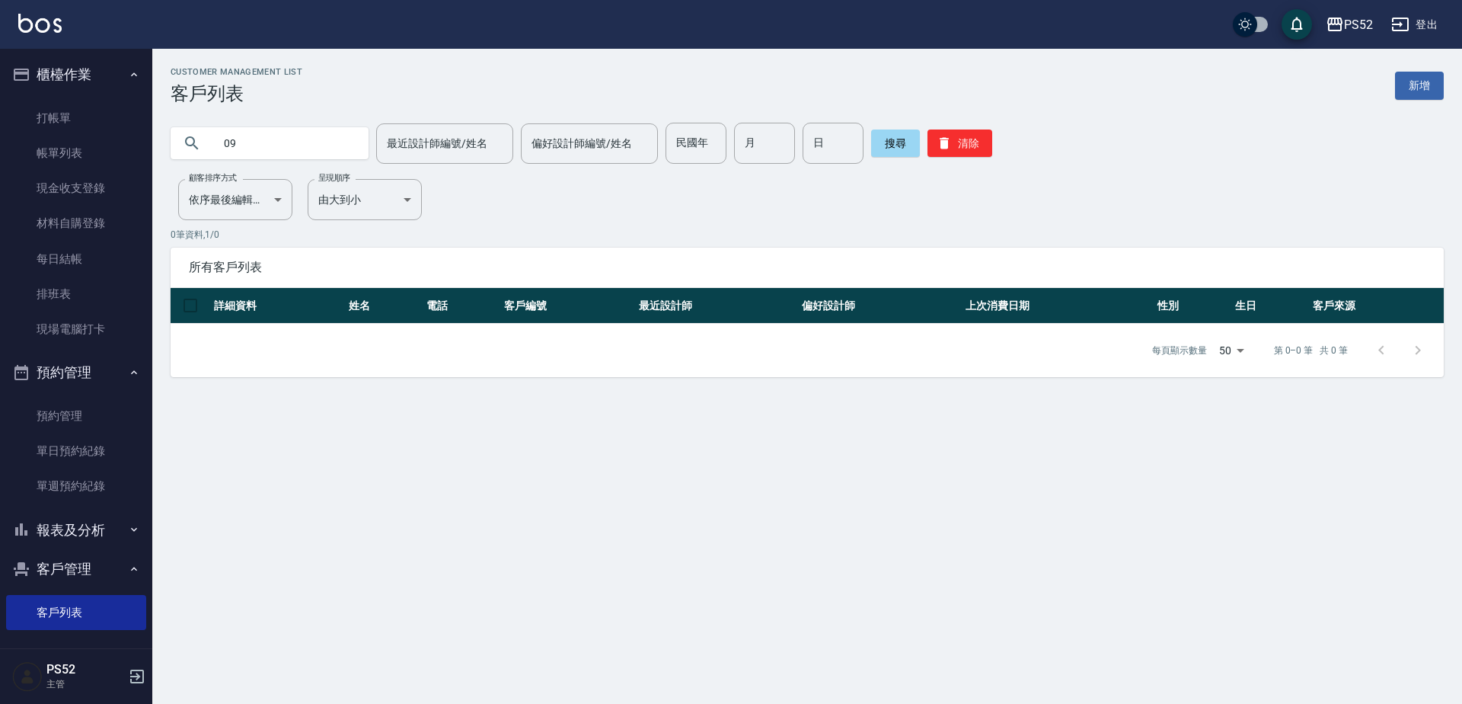
type input "0"
click at [59, 460] on link "單日預約紀錄" at bounding box center [76, 450] width 140 height 35
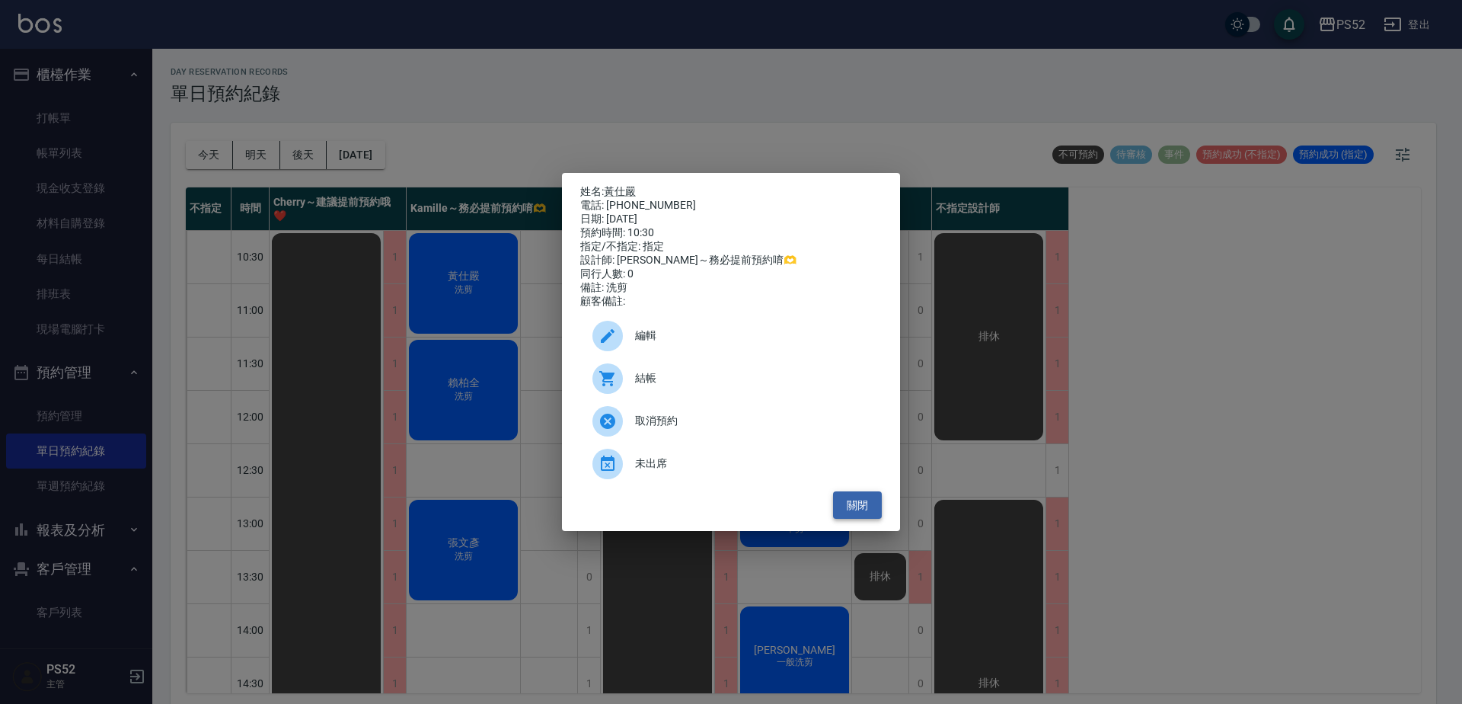
click at [858, 511] on button "關閉" at bounding box center [857, 505] width 49 height 28
